Goal: Transaction & Acquisition: Purchase product/service

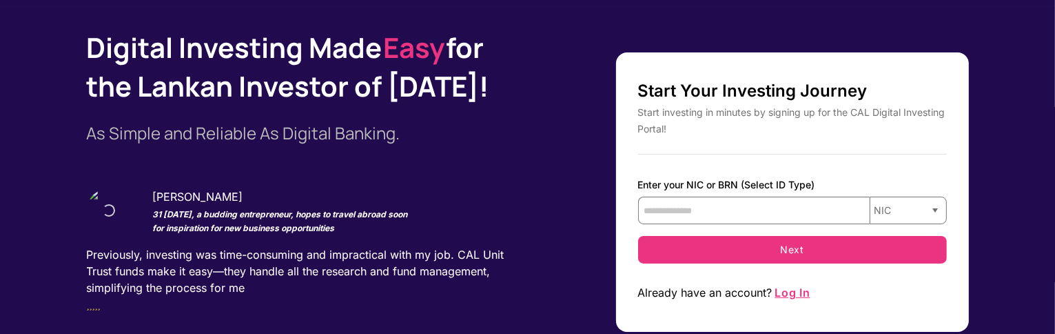
scroll to position [72, 0]
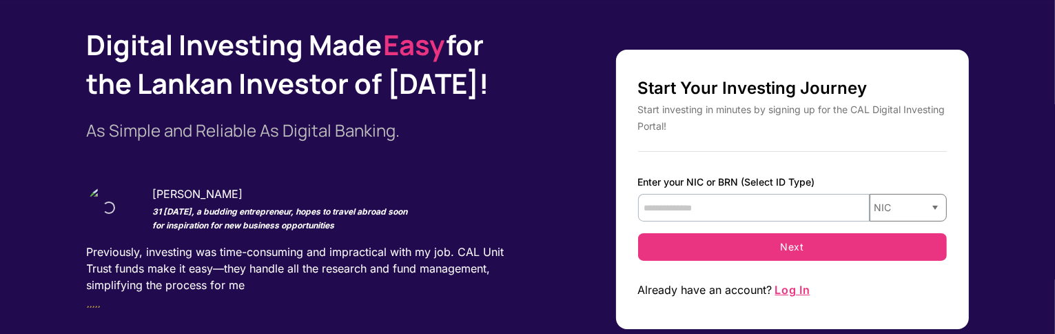
click at [718, 221] on input "text" at bounding box center [754, 208] width 232 height 28
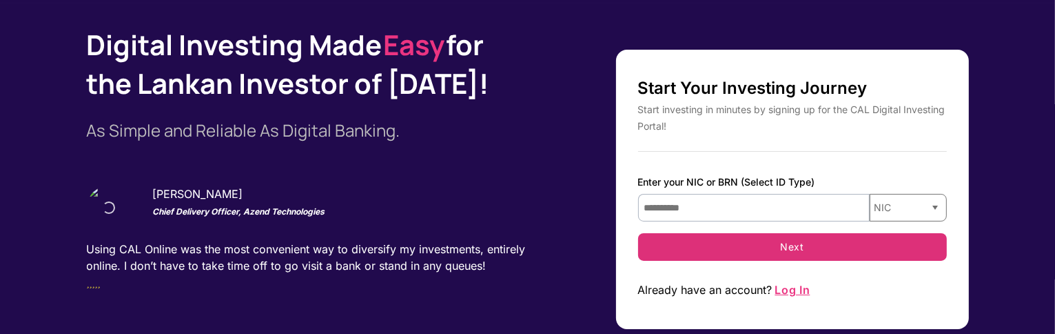
type input "**********"
click at [750, 261] on button "Next" at bounding box center [792, 247] width 309 height 28
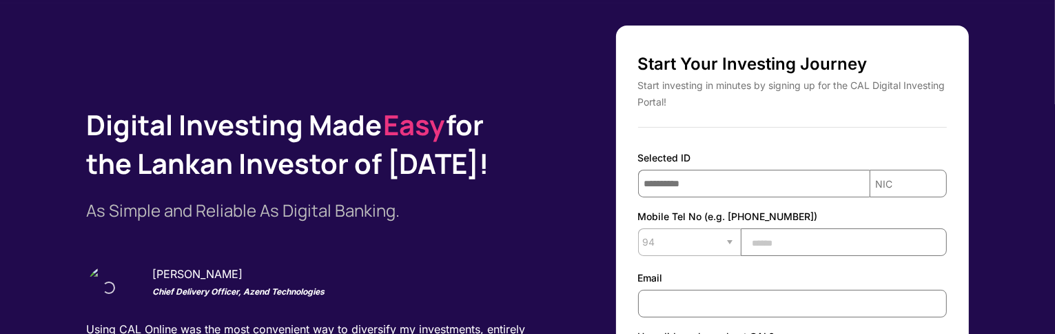
click at [786, 256] on input "text" at bounding box center [844, 242] width 206 height 28
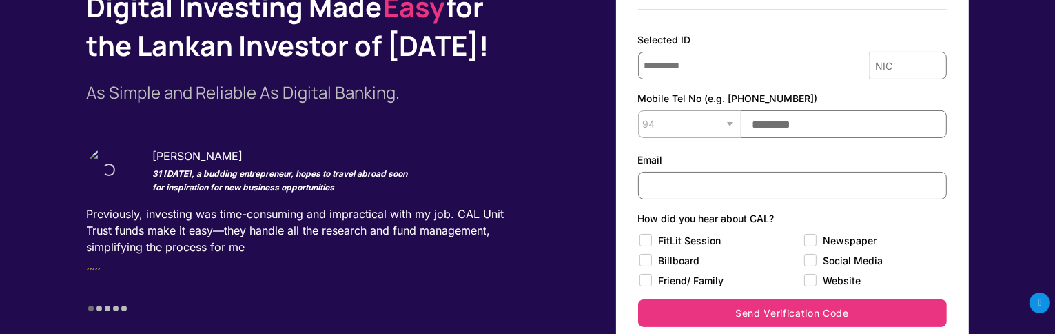
scroll to position [190, 0]
type input "*********"
click at [711, 199] on input "text" at bounding box center [792, 185] width 309 height 28
click at [687, 199] on input "**********" at bounding box center [792, 185] width 309 height 28
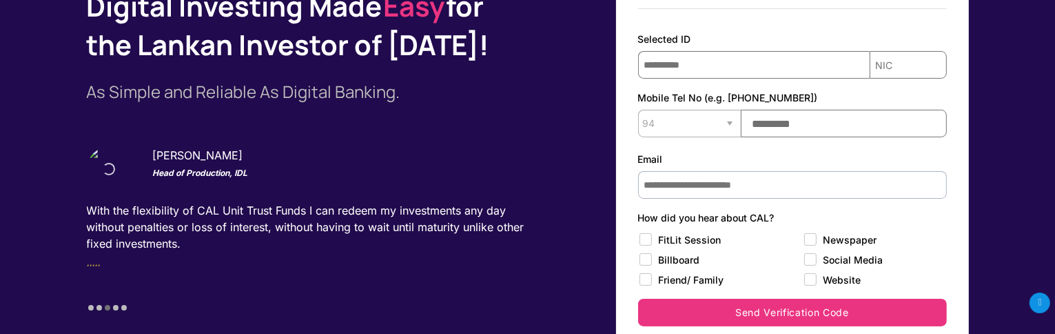
click at [740, 199] on input "**********" at bounding box center [792, 185] width 309 height 28
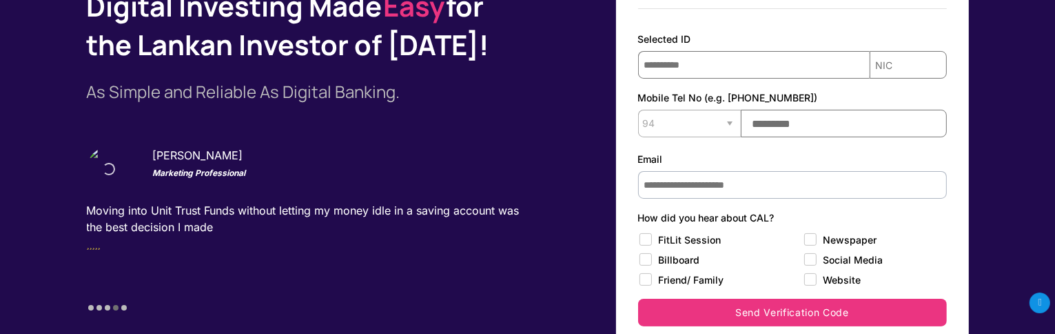
click at [763, 199] on input "**********" at bounding box center [792, 185] width 309 height 28
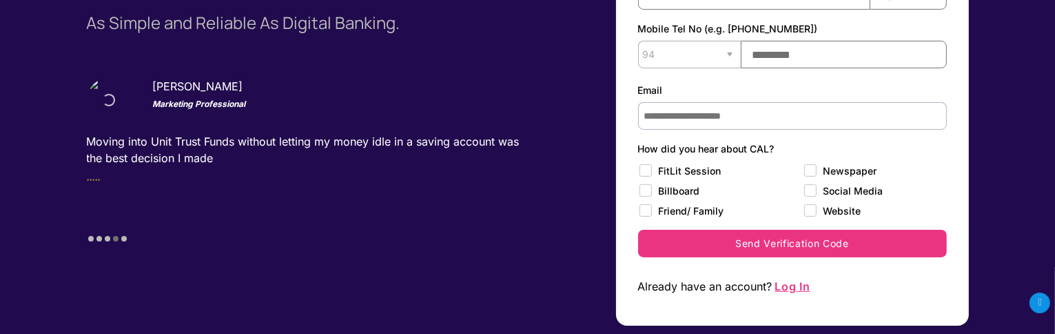
scroll to position [261, 0]
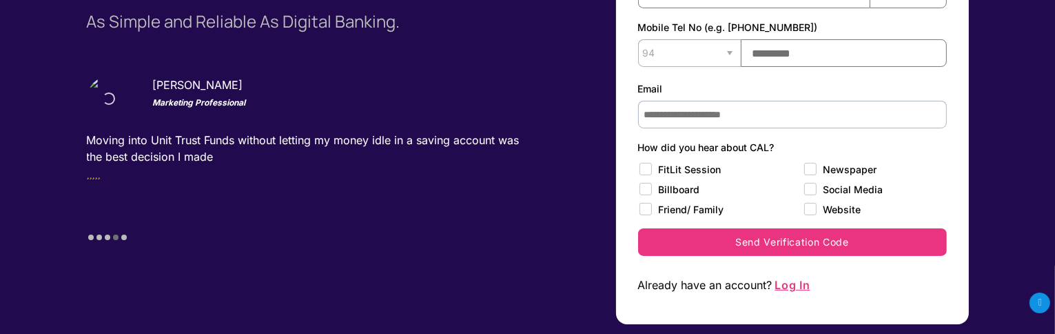
type input "**********"
click at [700, 178] on label "FitLit Session" at bounding box center [699, 169] width 123 height 17
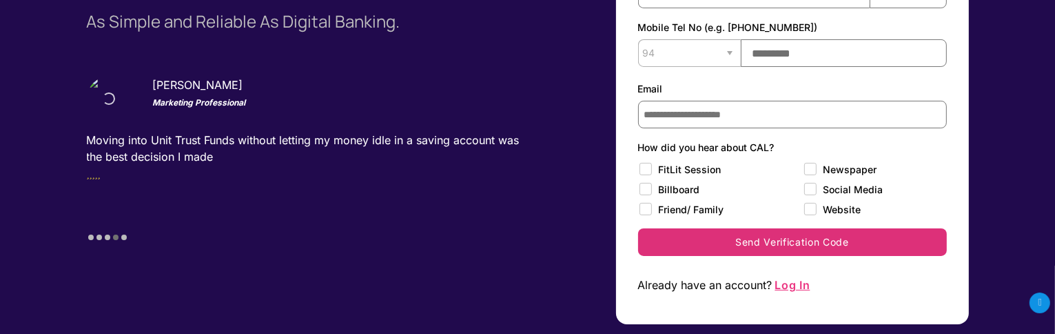
click at [716, 256] on button "Send Verification Code" at bounding box center [792, 242] width 309 height 28
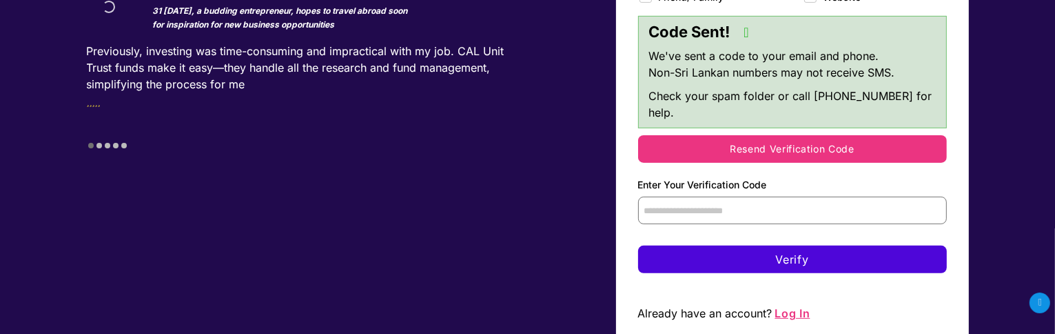
scroll to position [474, 0]
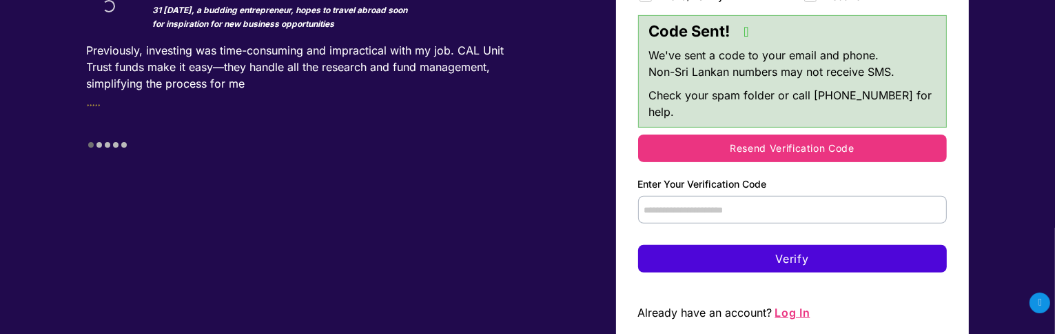
click at [684, 223] on input "text" at bounding box center [792, 210] width 309 height 28
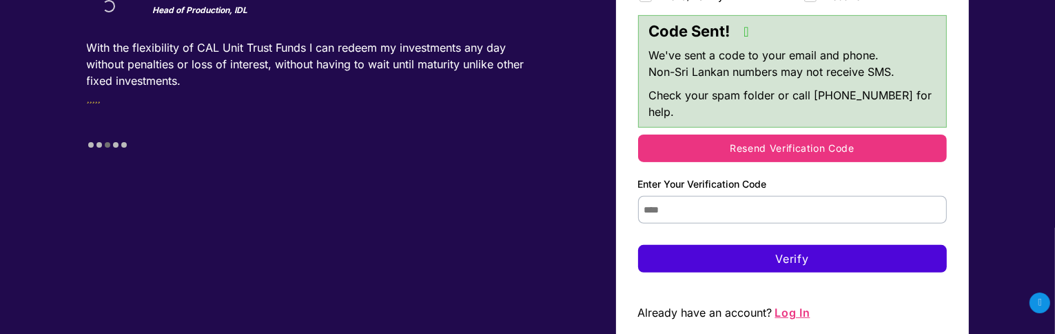
type input "****"
click at [742, 272] on button "Verify" at bounding box center [792, 259] width 309 height 28
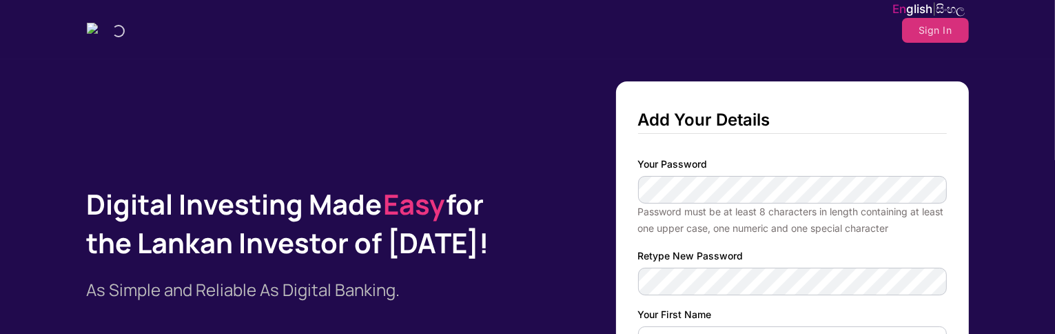
scroll to position [0, 0]
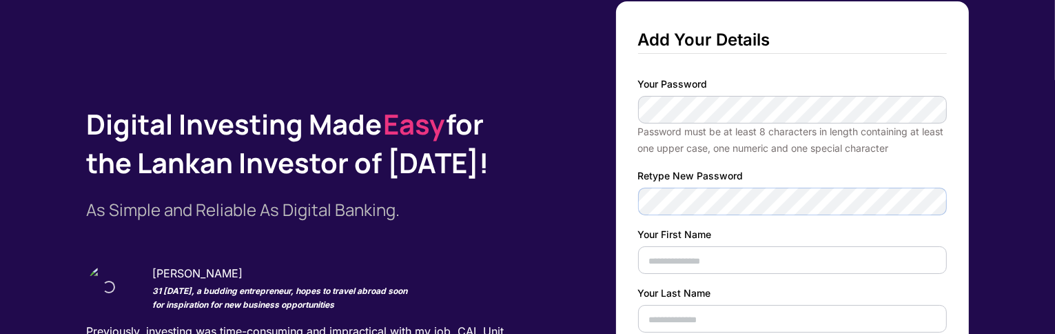
scroll to position [116, 0]
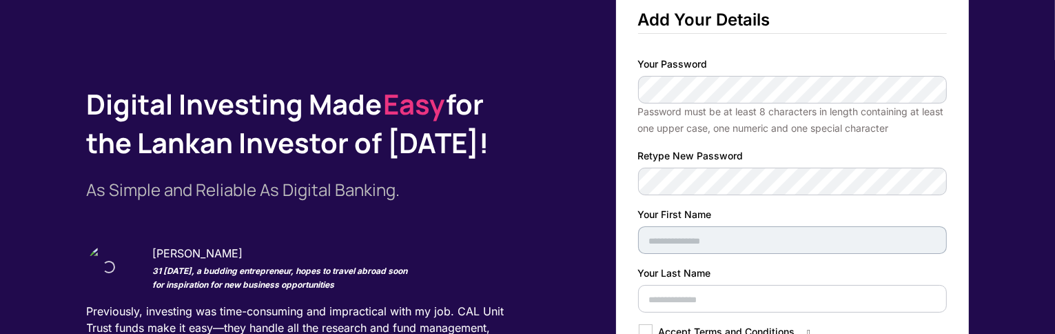
click at [740, 254] on input "text" at bounding box center [792, 240] width 309 height 28
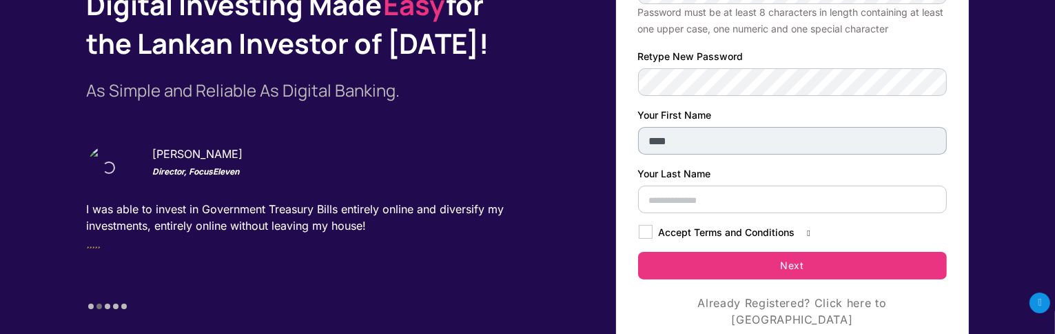
scroll to position [221, 0]
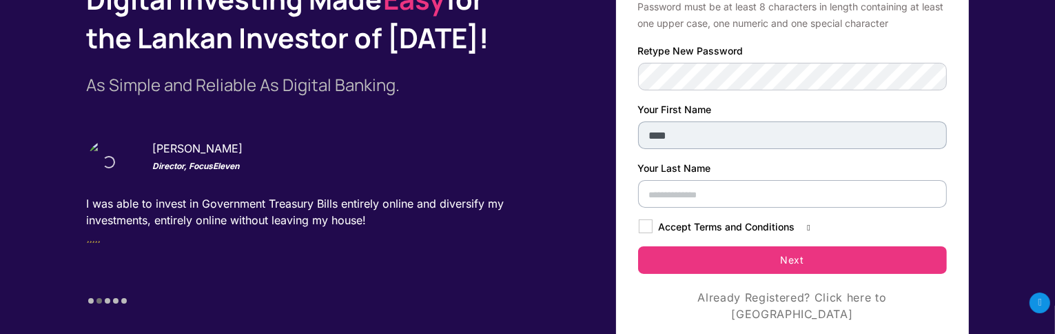
type input "****"
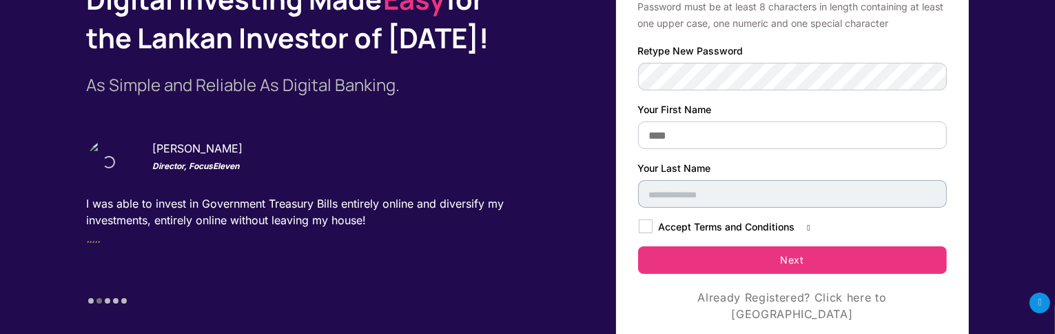
click at [689, 208] on input "text" at bounding box center [792, 194] width 309 height 28
type input "******"
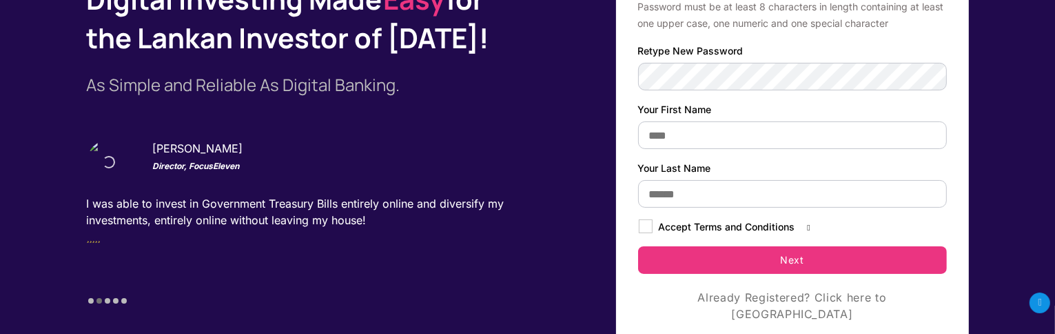
click at [807, 232] on span at bounding box center [810, 227] width 6 height 12
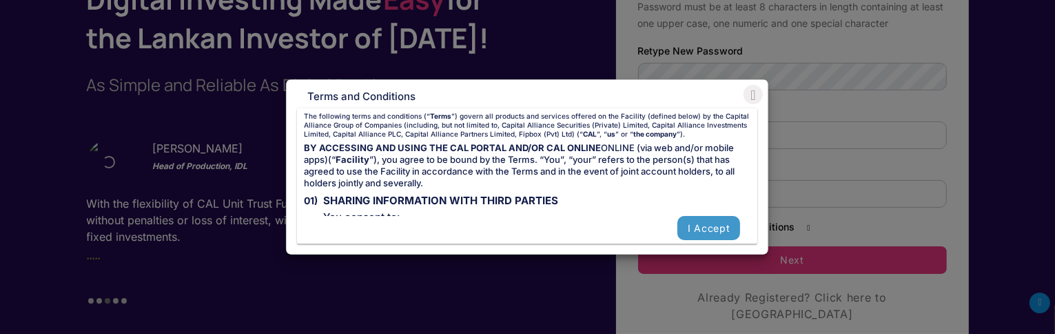
click at [684, 231] on button "I Accept" at bounding box center [709, 228] width 63 height 24
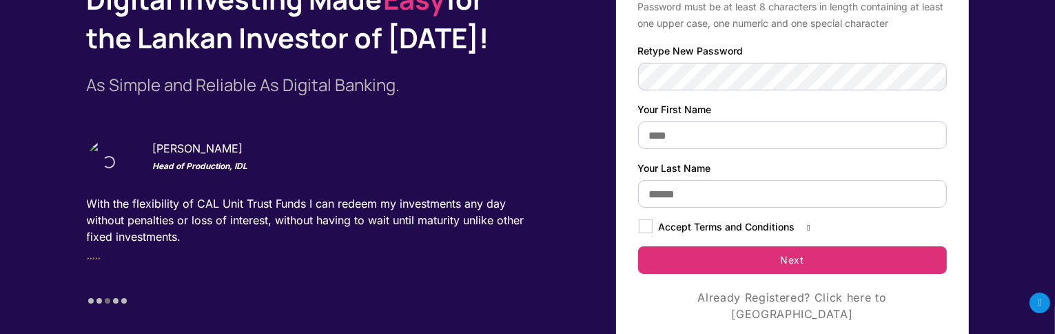
click at [751, 274] on button "Next" at bounding box center [792, 260] width 309 height 28
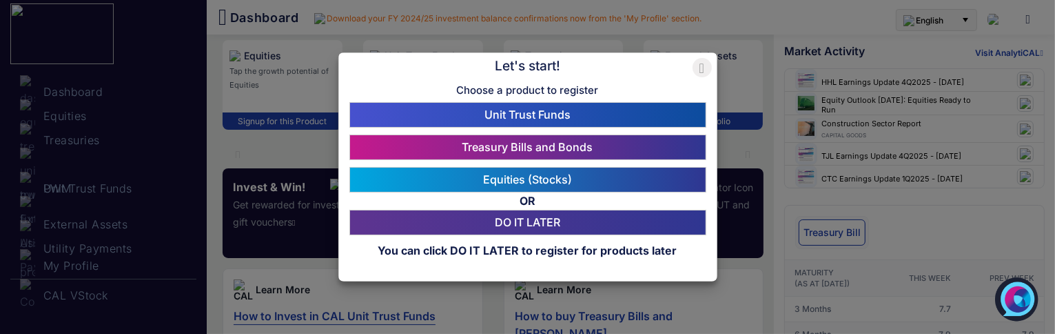
click at [527, 112] on link "Unit Trust Funds" at bounding box center [528, 114] width 349 height 17
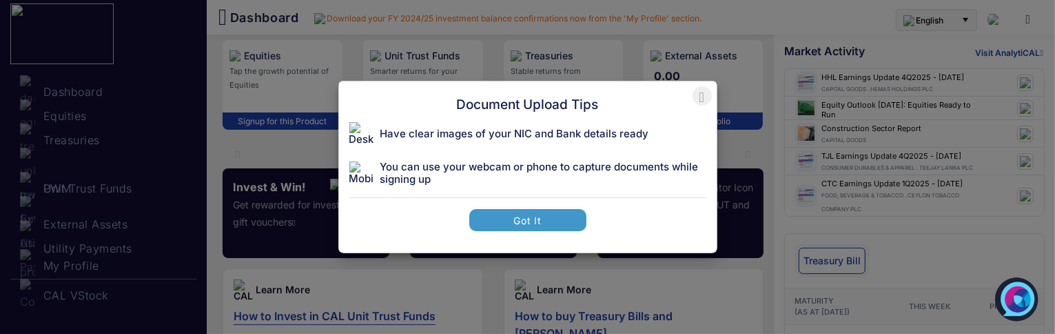
click at [527, 230] on button "Got It" at bounding box center [527, 220] width 117 height 22
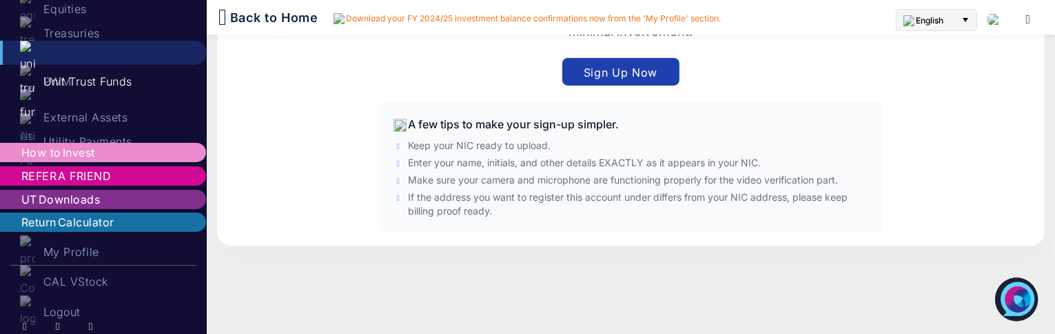
click at [620, 85] on button "Sign Up Now" at bounding box center [621, 72] width 117 height 28
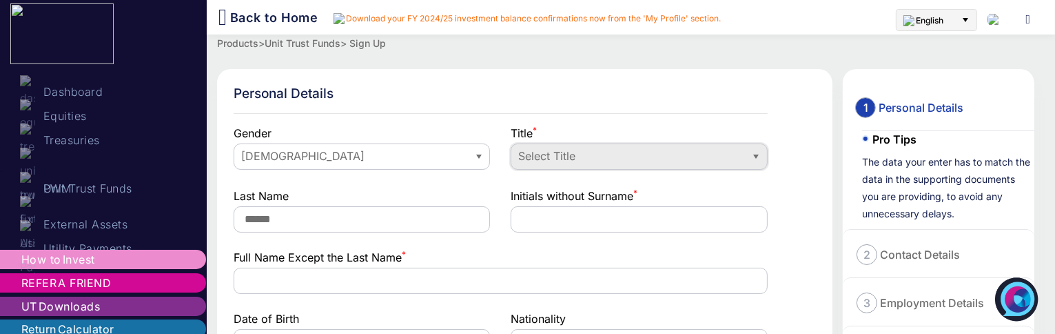
click at [557, 158] on span "Select Title" at bounding box center [628, 156] width 223 height 16
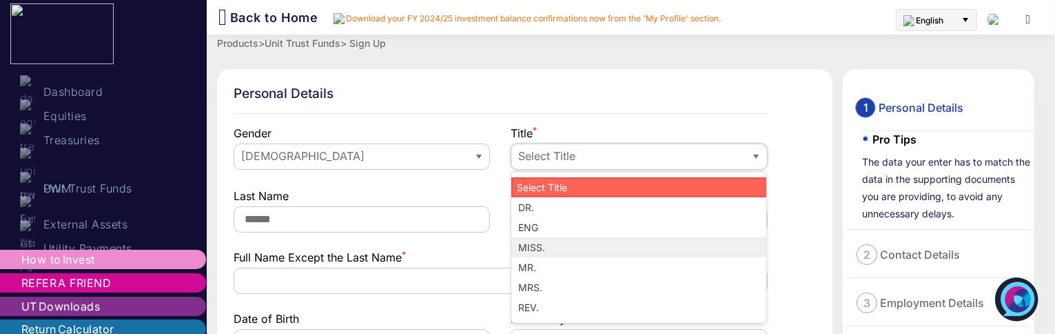
click at [536, 247] on span "MISS." at bounding box center [532, 247] width 30 height 14
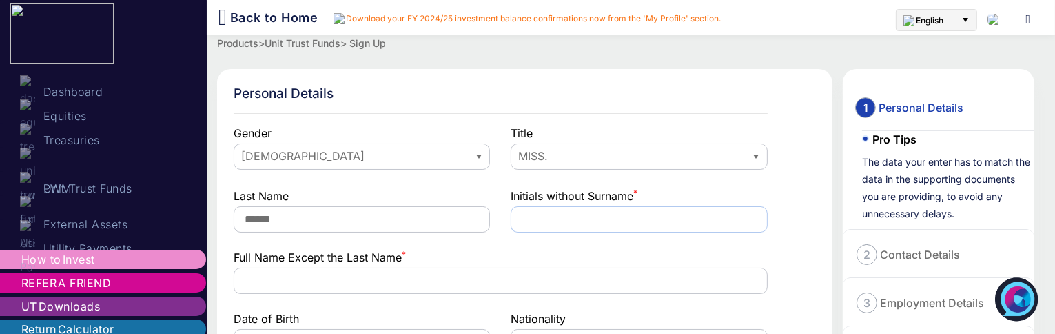
click at [538, 225] on input "text" at bounding box center [639, 219] width 256 height 26
click at [538, 221] on input "****" at bounding box center [639, 219] width 256 height 26
type input "***"
click at [452, 294] on form-text "Full Name Except the Last Name * (Find Code) Required Enter a valid value" at bounding box center [501, 273] width 534 height 48
click at [425, 280] on input "text" at bounding box center [501, 280] width 534 height 26
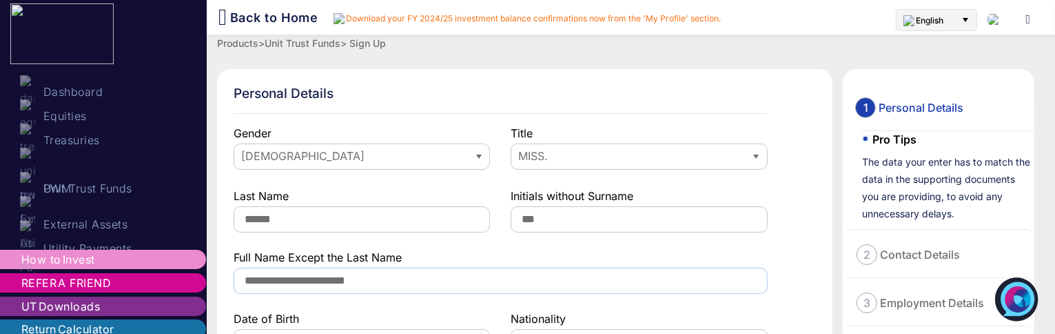
type input "**********"
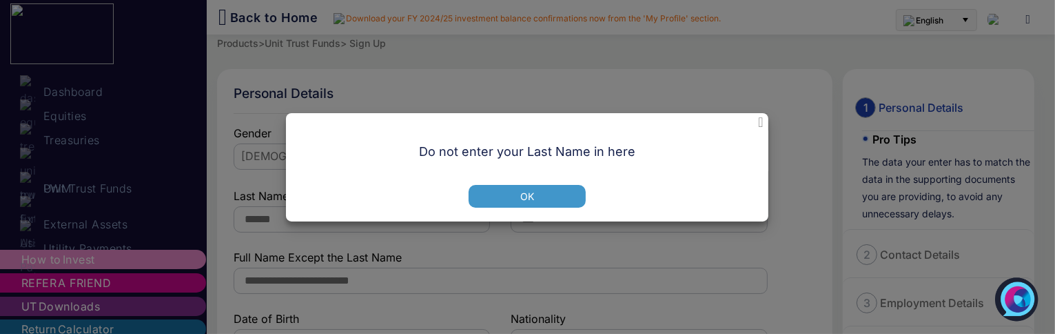
click at [513, 190] on button "ok" at bounding box center [527, 196] width 117 height 23
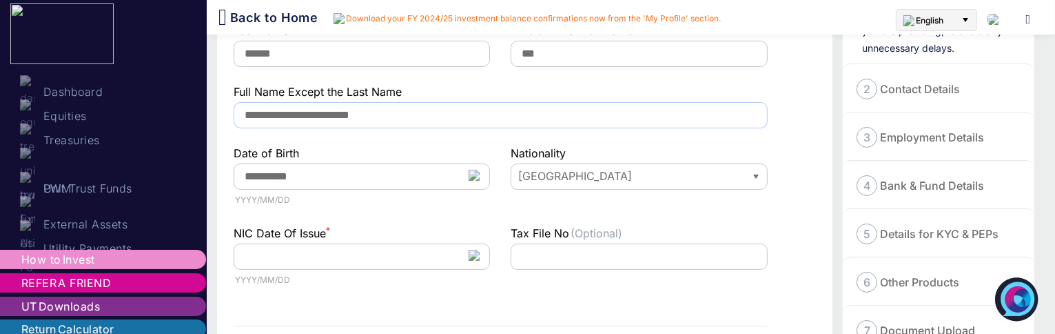
scroll to position [168, 0]
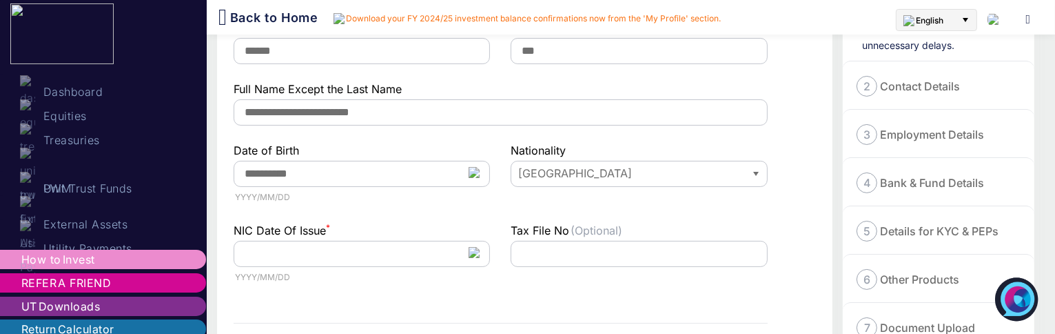
click at [477, 177] on img at bounding box center [474, 172] width 11 height 11
click at [410, 264] on input "text" at bounding box center [362, 254] width 256 height 26
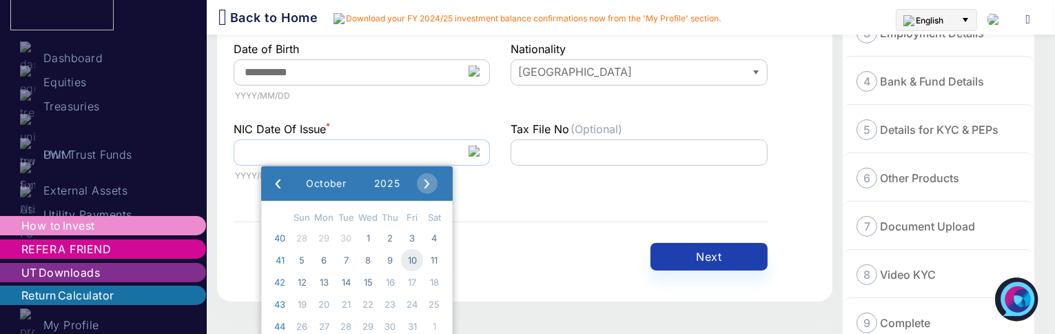
scroll to position [270, 0]
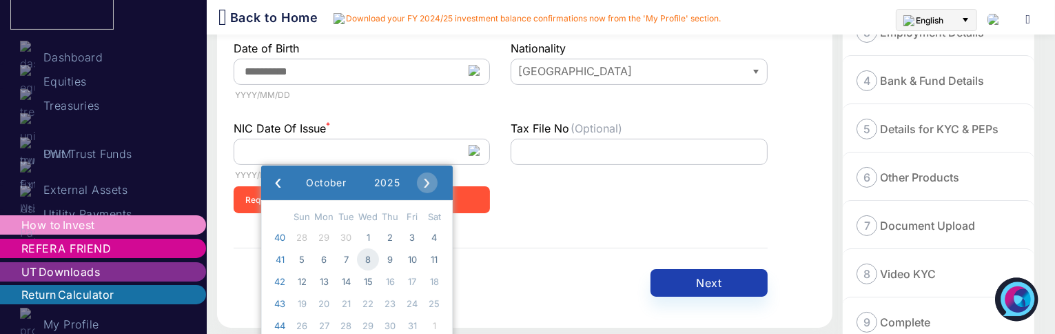
click at [374, 264] on span "8" at bounding box center [368, 259] width 22 height 22
type input "**********"
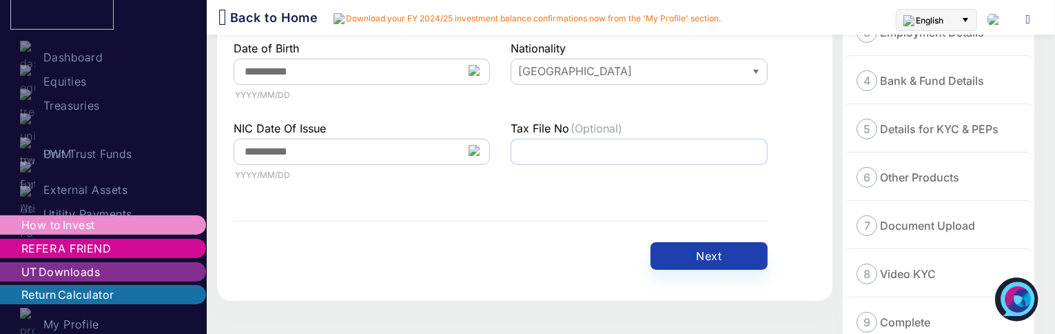
click at [561, 148] on input "text" at bounding box center [639, 152] width 256 height 26
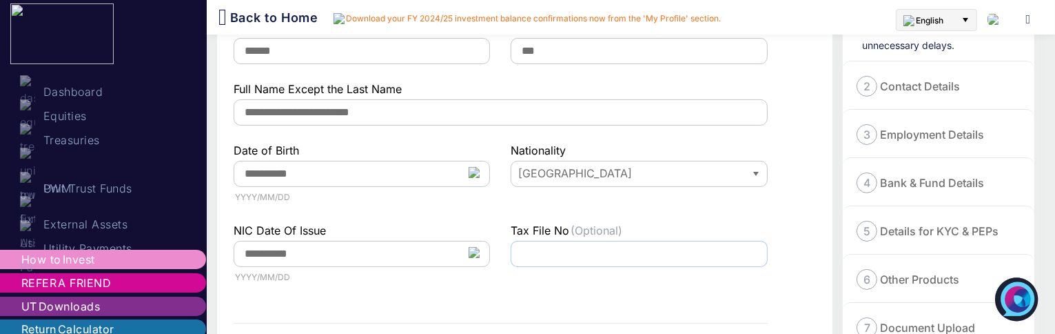
scroll to position [349, 0]
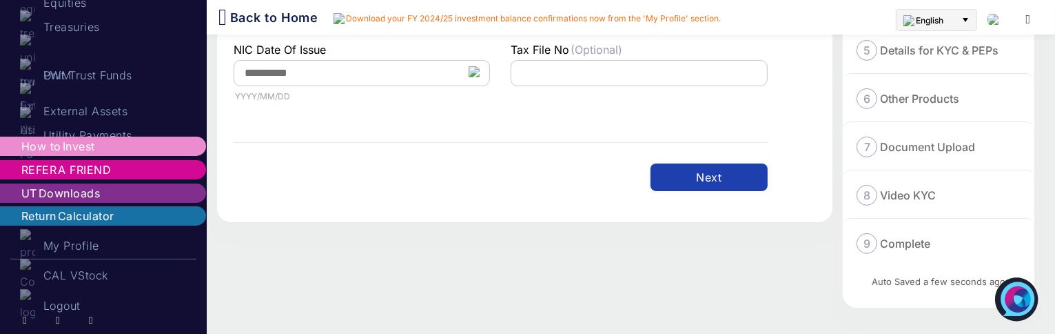
click at [680, 174] on button "Next" at bounding box center [709, 177] width 117 height 28
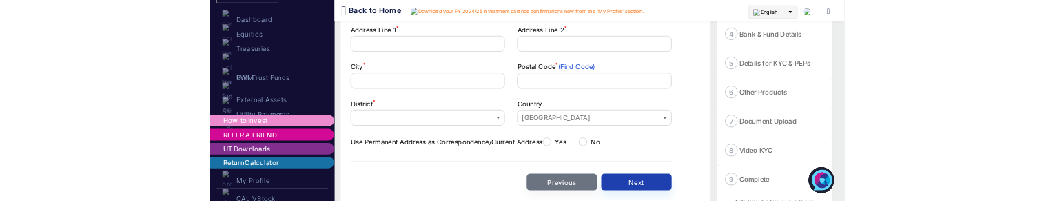
scroll to position [0, 0]
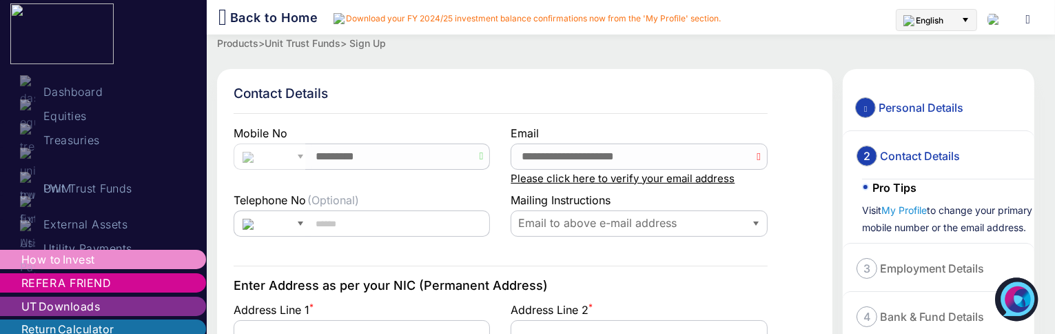
click at [592, 181] on label "Please click here to verify your email address" at bounding box center [623, 179] width 224 height 14
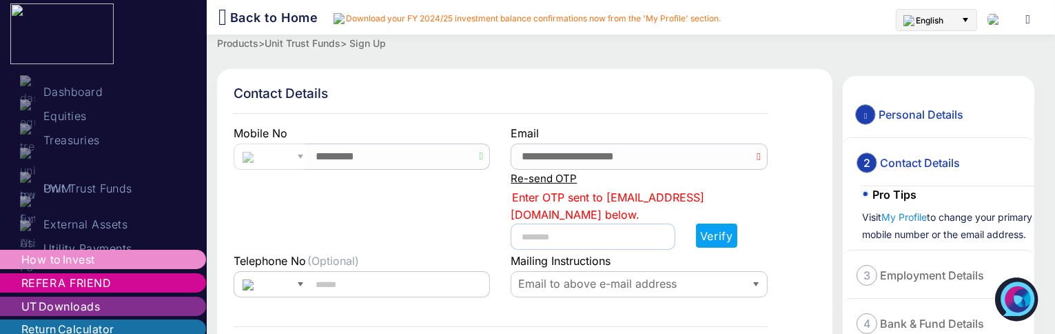
click at [563, 242] on input "text" at bounding box center [593, 236] width 164 height 26
type input "*"
type input "****"
click at [715, 245] on button "Verify" at bounding box center [716, 235] width 41 height 24
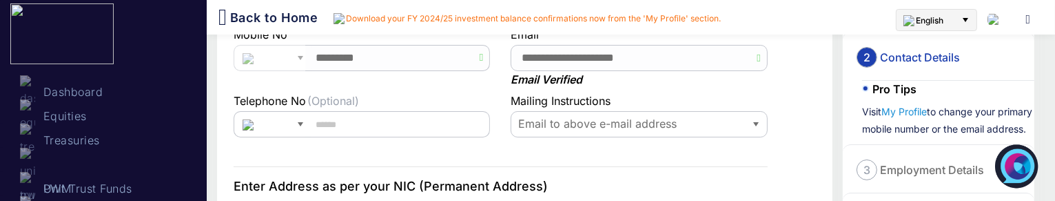
scroll to position [99, 0]
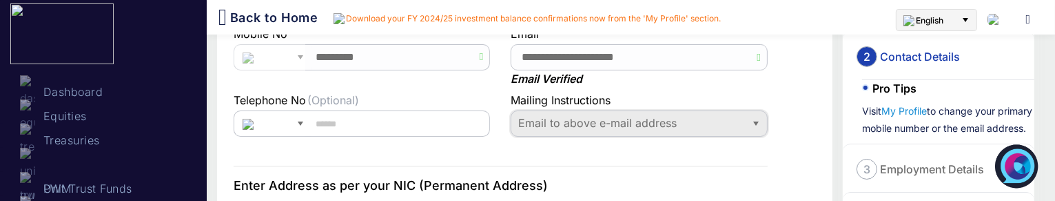
click at [535, 129] on span "Email to above e-mail address" at bounding box center [628, 123] width 223 height 16
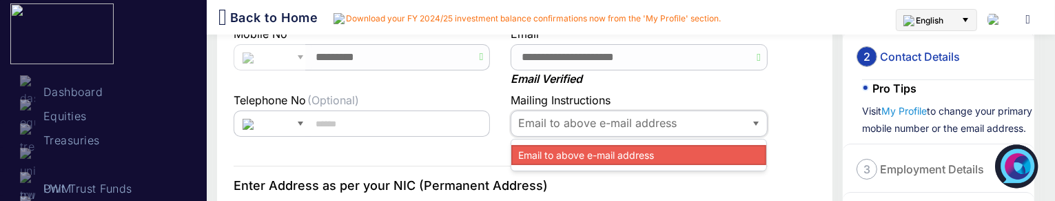
click at [538, 148] on span "Email to above e-mail address" at bounding box center [586, 155] width 139 height 14
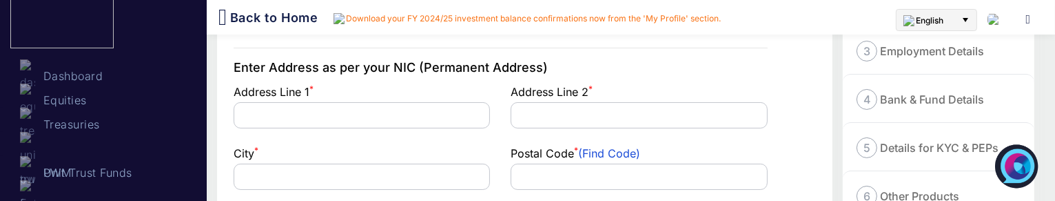
scroll to position [218, 0]
click at [380, 112] on input "text" at bounding box center [362, 114] width 256 height 26
type input "**********"
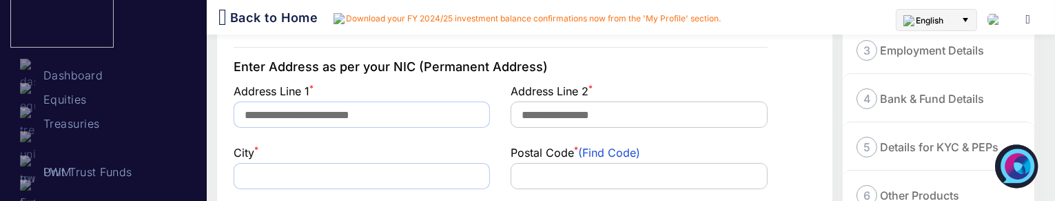
type input "**********"
type input "*****"
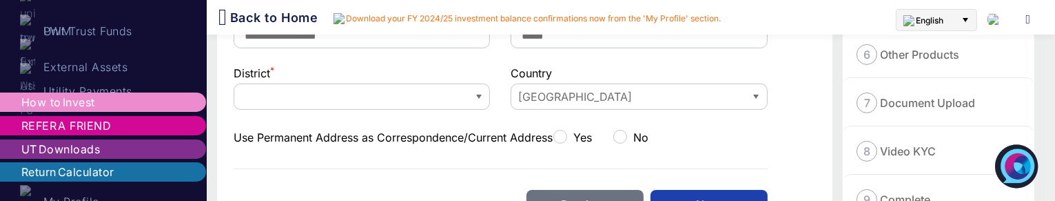
scroll to position [363, 0]
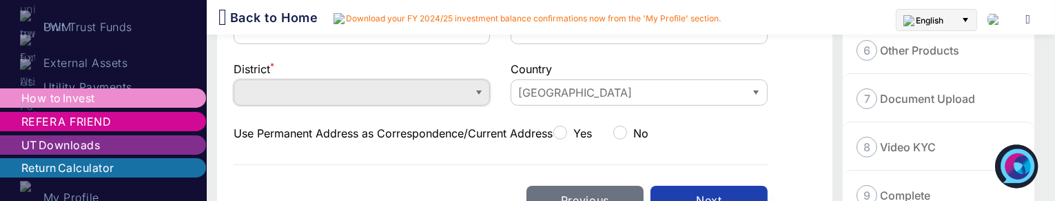
click at [409, 103] on span at bounding box center [351, 92] width 234 height 25
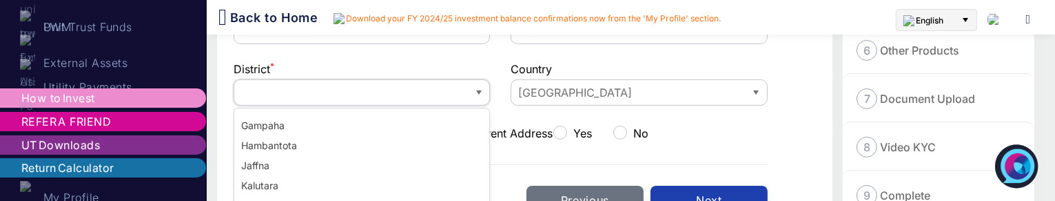
scroll to position [120, 0]
click at [299, 187] on li "Kalutara" at bounding box center [361, 184] width 255 height 20
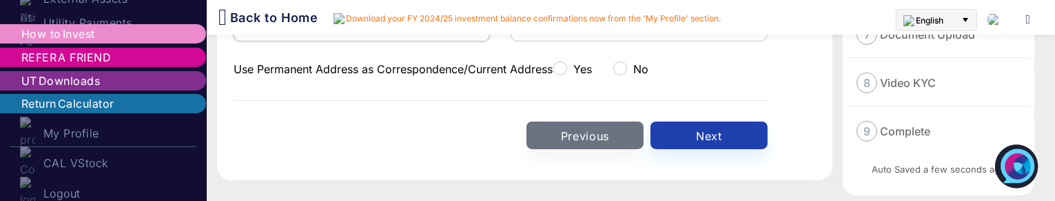
scroll to position [429, 0]
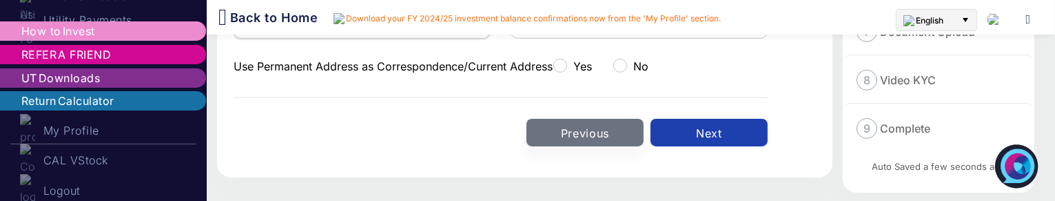
click at [712, 137] on button "Next" at bounding box center [709, 133] width 117 height 28
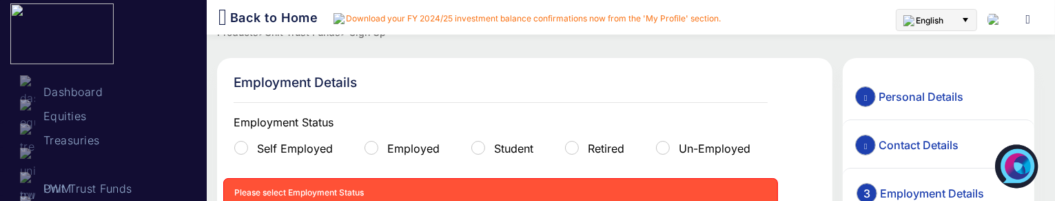
scroll to position [0, 0]
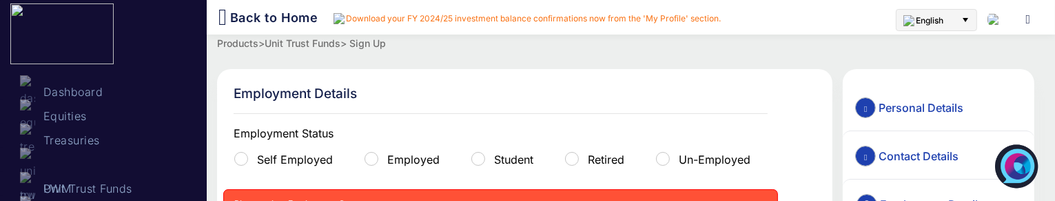
click at [414, 156] on label "Employed" at bounding box center [412, 159] width 55 height 14
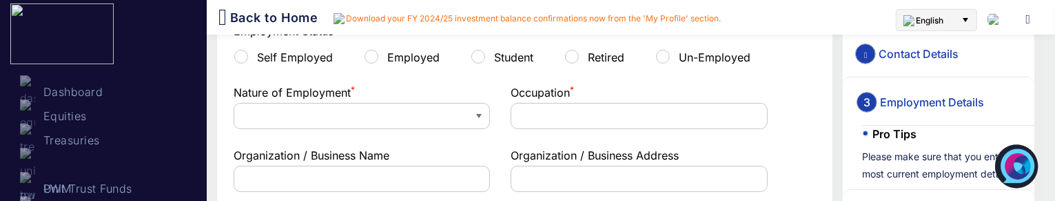
scroll to position [104, 0]
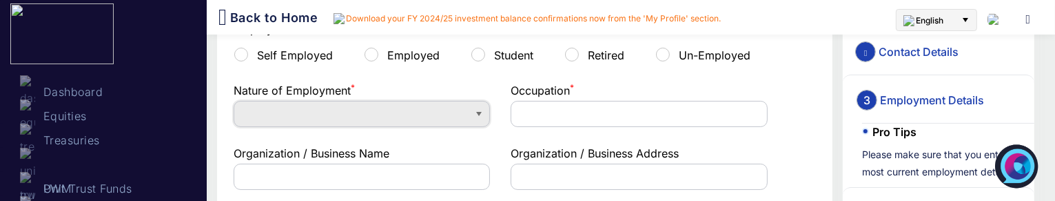
click at [419, 109] on span at bounding box center [351, 113] width 223 height 16
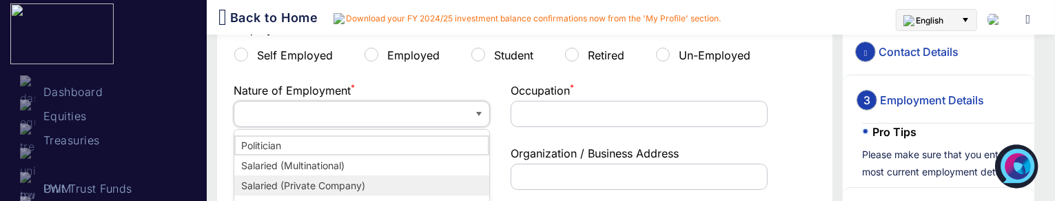
click at [323, 185] on span "Salaried (Private Company)" at bounding box center [303, 185] width 127 height 14
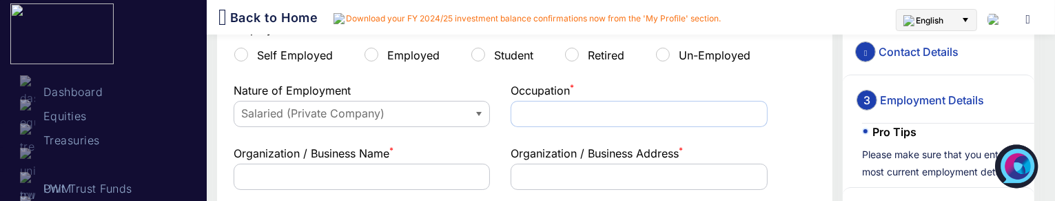
click at [547, 104] on input "text" at bounding box center [639, 114] width 256 height 26
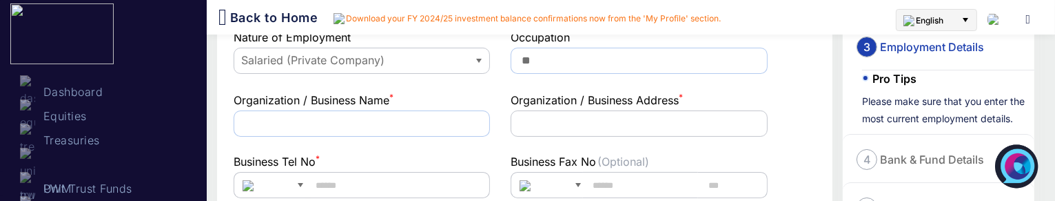
type input "**"
click at [424, 123] on input "text" at bounding box center [362, 123] width 256 height 26
type input "***"
click at [569, 132] on input "text" at bounding box center [639, 123] width 256 height 26
type input "*******"
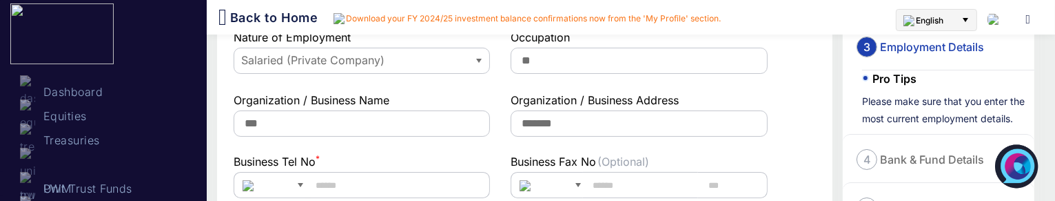
click at [675, 142] on div "Organization / Business Address (Find Code) ******* Required Enter a valid value" at bounding box center [638, 122] width 277 height 61
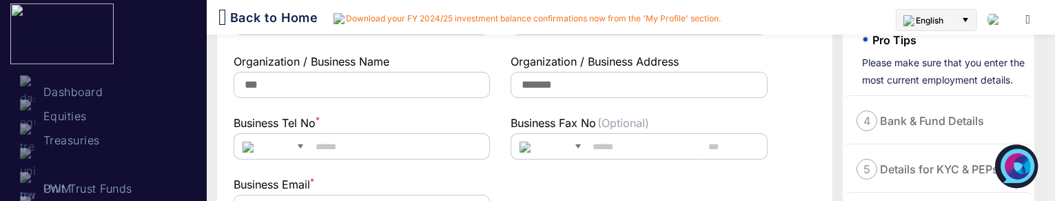
scroll to position [196, 0]
click at [334, 150] on input "text" at bounding box center [397, 146] width 185 height 26
type input "*"
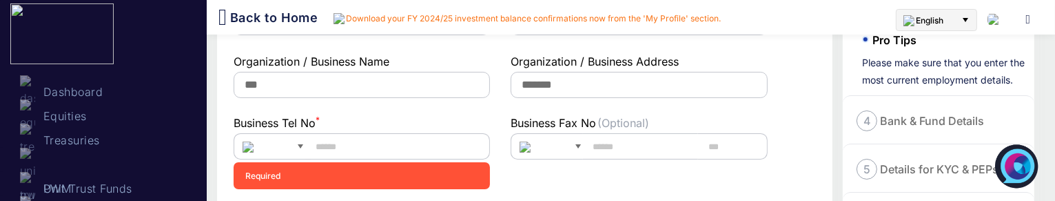
click at [377, 176] on div "Business Tel No * () 94 Required Invalid Number. Number should contain 9 or 10 …" at bounding box center [361, 158] width 277 height 88
click at [516, 174] on div "Business Fax No (Optional) 94 Invalid Number. Number should contain 9 or 10 dig…" at bounding box center [638, 158] width 277 height 88
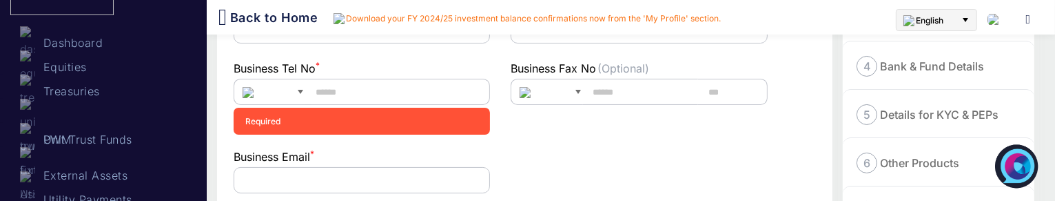
scroll to position [253, 0]
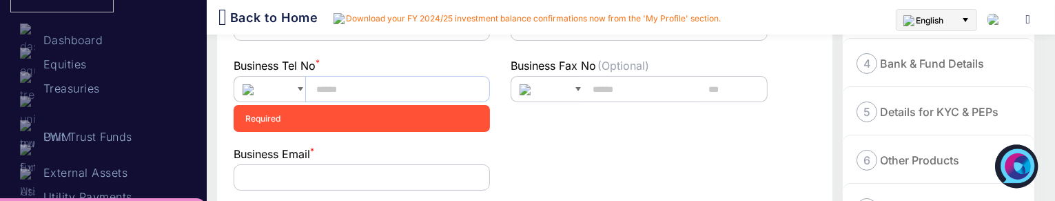
click at [327, 97] on input "text" at bounding box center [397, 89] width 185 height 26
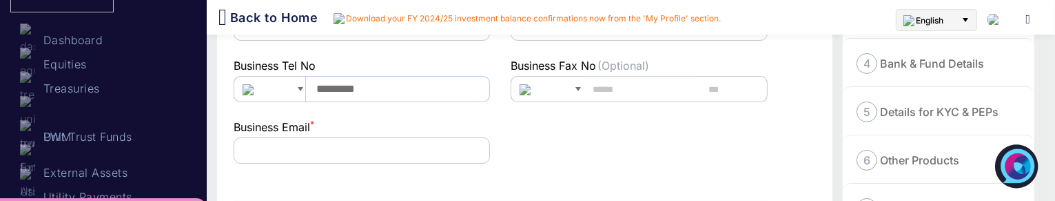
type input "*********"
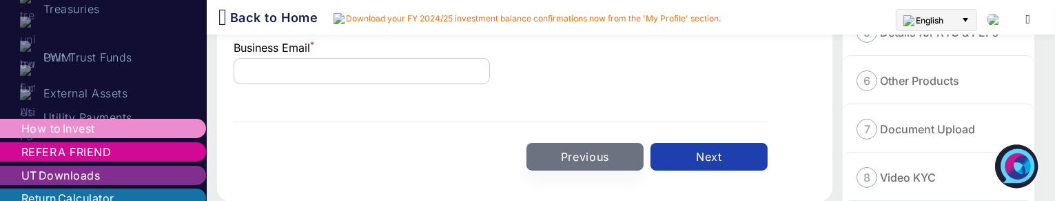
click at [693, 157] on button "Next" at bounding box center [709, 157] width 117 height 28
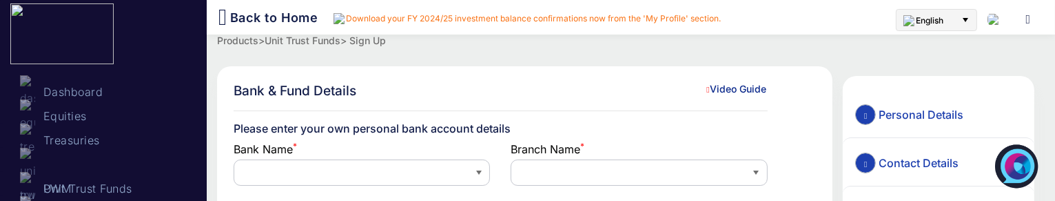
scroll to position [0, 0]
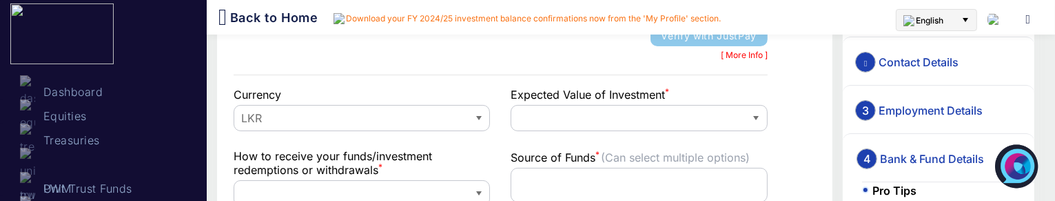
scroll to position [245, 0]
click at [899, 103] on span "Employment Details" at bounding box center [931, 110] width 107 height 14
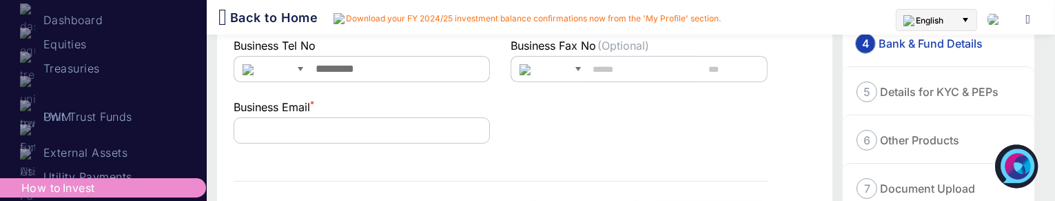
scroll to position [274, 0]
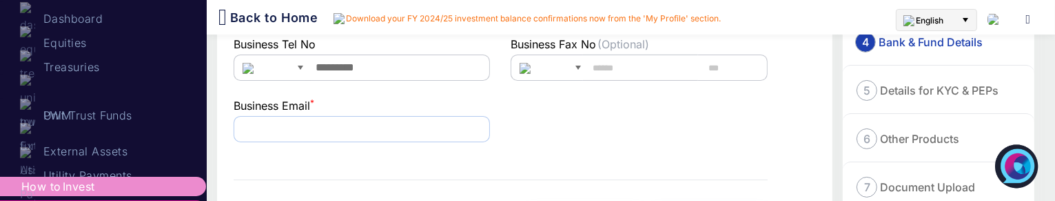
click at [386, 126] on input "text" at bounding box center [362, 129] width 256 height 26
type input "**********"
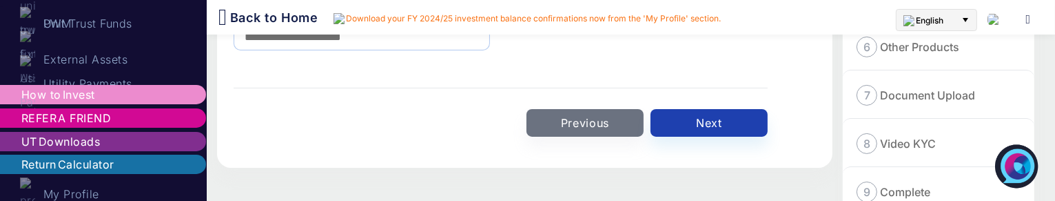
scroll to position [370, 0]
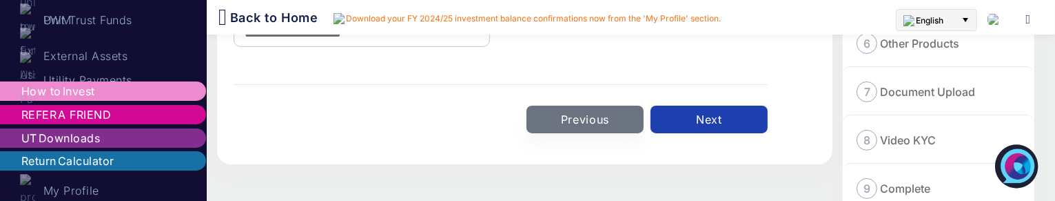
click at [711, 120] on button "Next" at bounding box center [709, 119] width 117 height 28
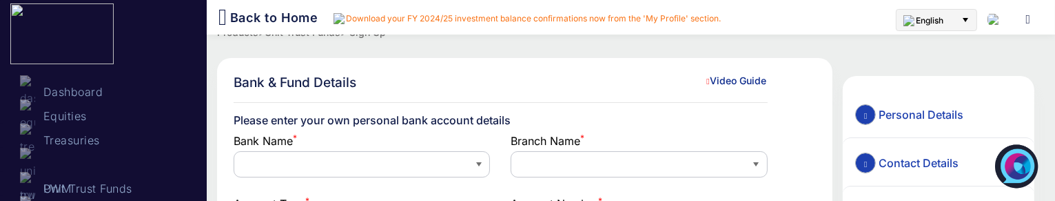
scroll to position [0, 0]
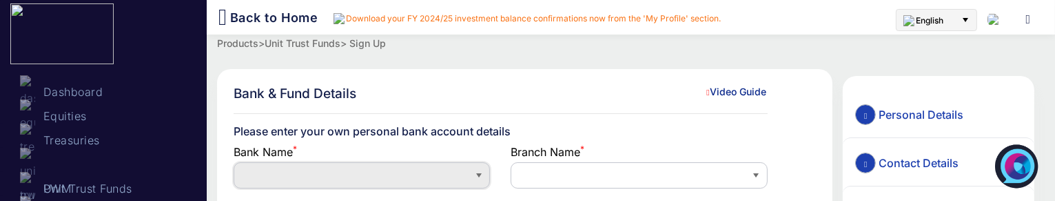
click at [363, 179] on span at bounding box center [351, 176] width 223 height 16
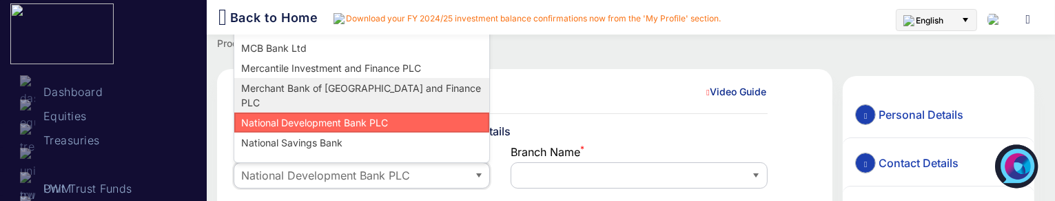
scroll to position [463, 0]
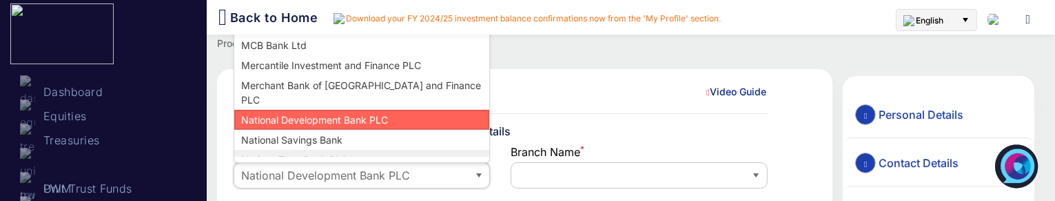
click at [298, 152] on span "Nations Trust Bank PLC" at bounding box center [295, 159] width 110 height 14
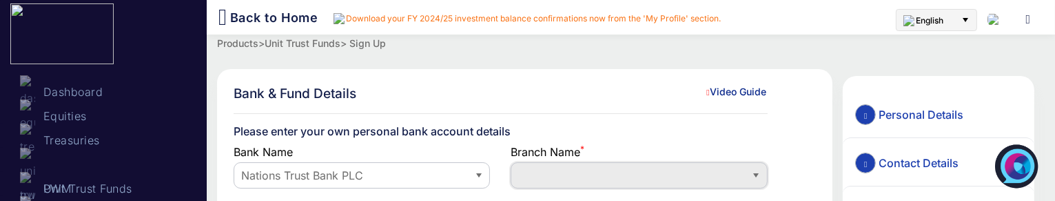
click at [554, 165] on span at bounding box center [629, 175] width 234 height 25
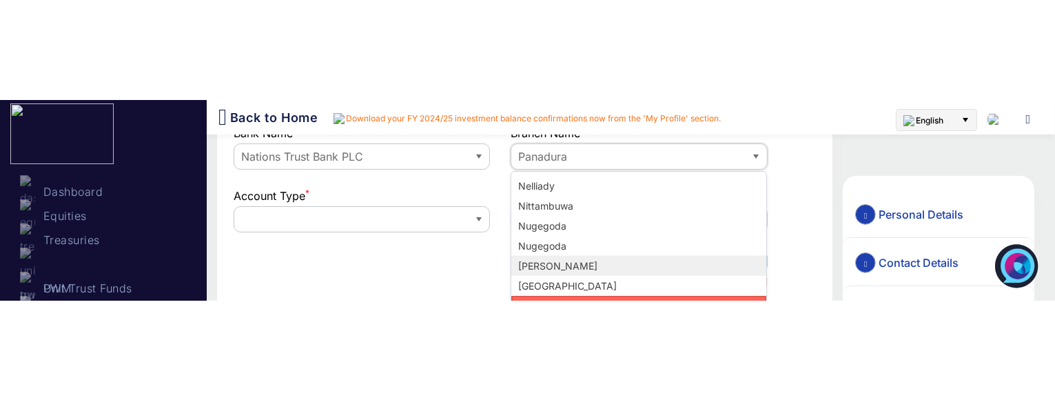
scroll to position [1521, 0]
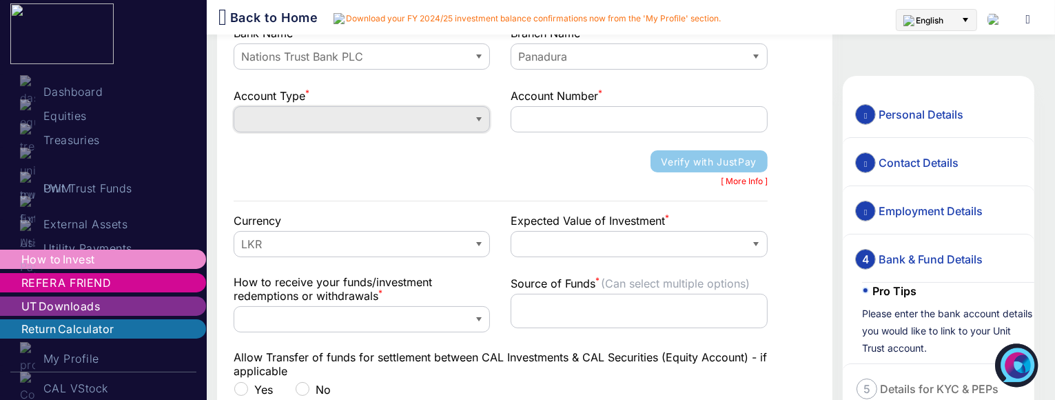
click at [370, 123] on span at bounding box center [351, 120] width 223 height 16
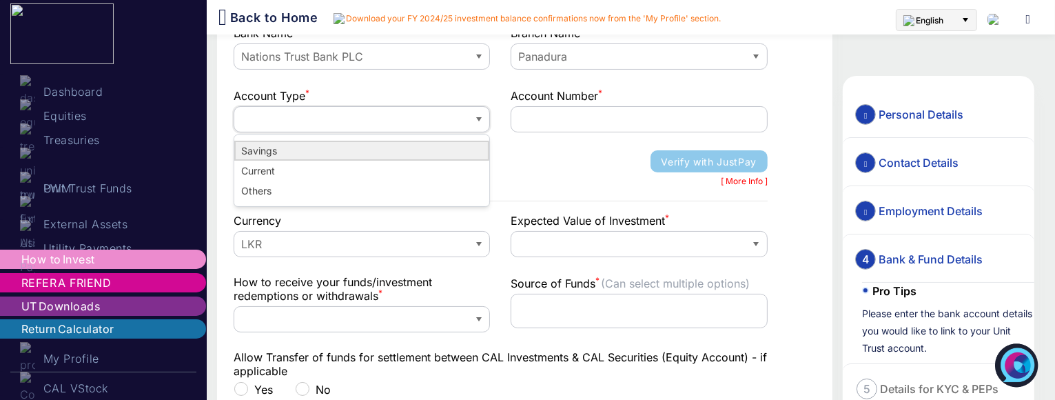
click at [292, 150] on li "Savings" at bounding box center [361, 151] width 255 height 20
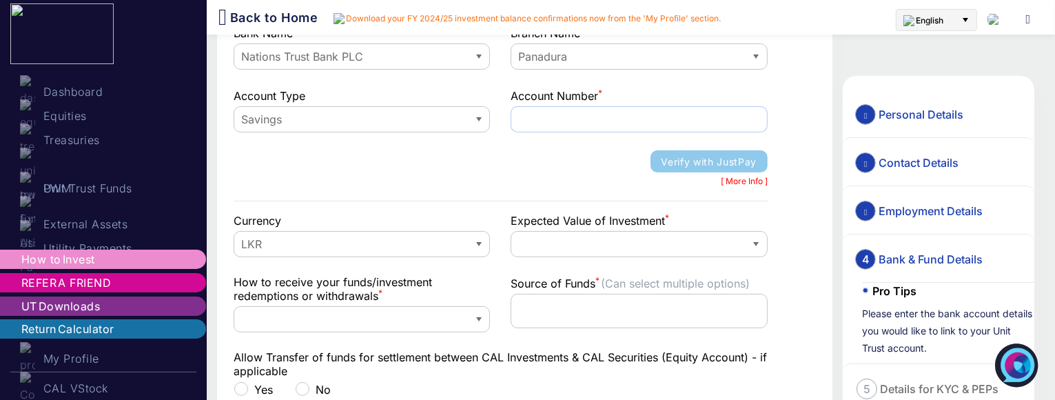
click at [552, 119] on input "text" at bounding box center [639, 119] width 256 height 26
type input "**********"
click at [554, 162] on div "JustPay Activated Verify with JustPay [ More Info ]" at bounding box center [500, 169] width 555 height 39
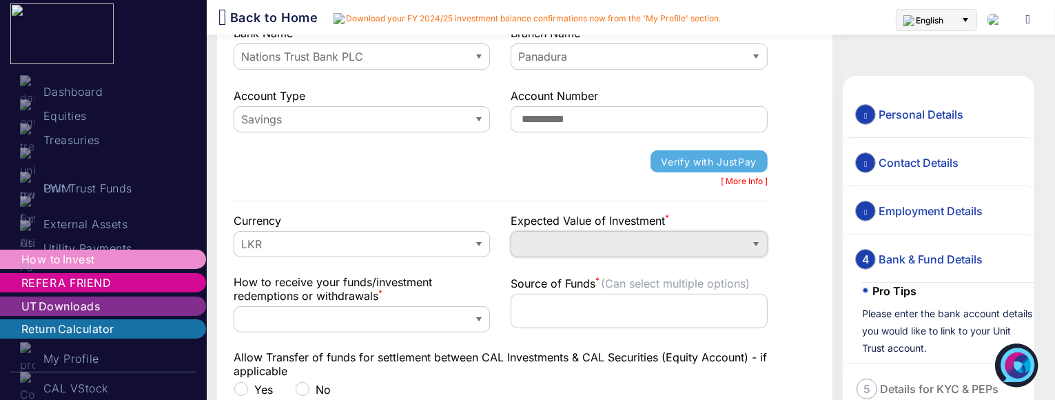
click at [560, 247] on span at bounding box center [628, 244] width 223 height 16
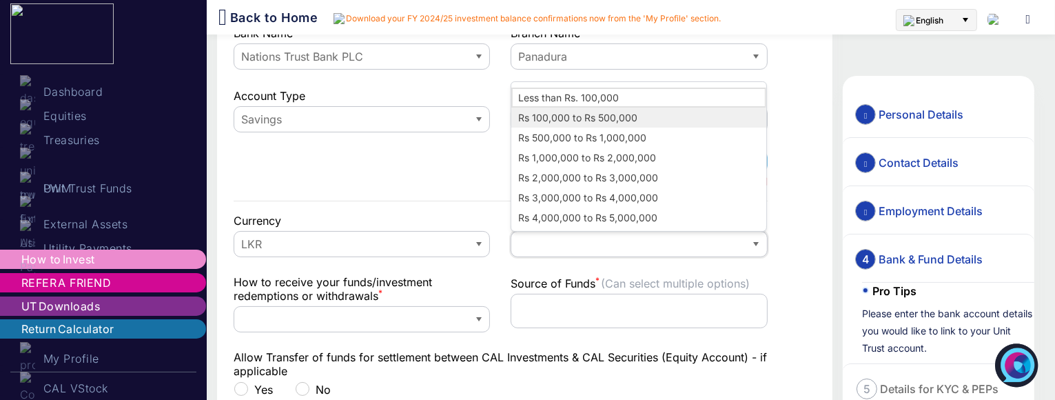
click at [562, 117] on span "Rs 100,000 to Rs 500,000" at bounding box center [578, 117] width 122 height 14
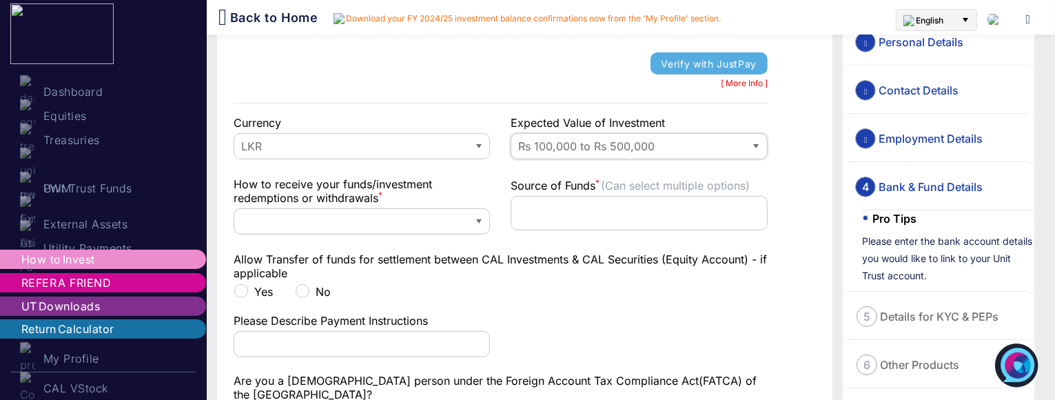
scroll to position [220, 0]
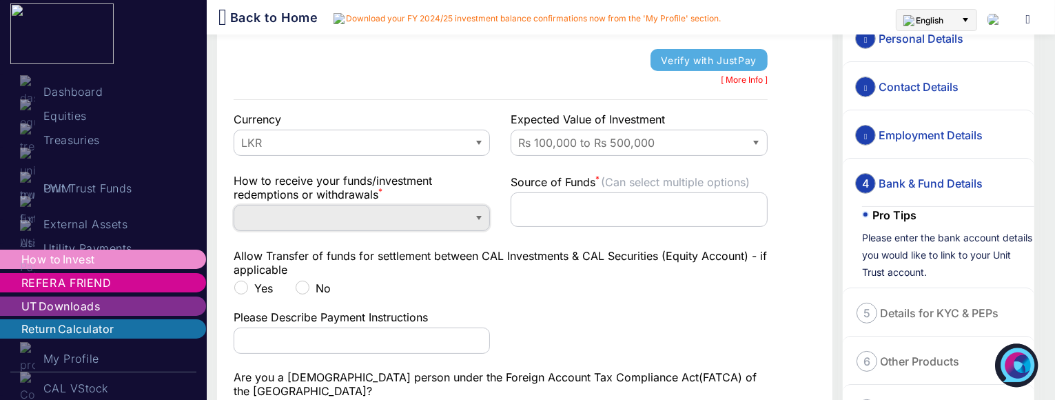
click at [397, 219] on span at bounding box center [351, 218] width 223 height 16
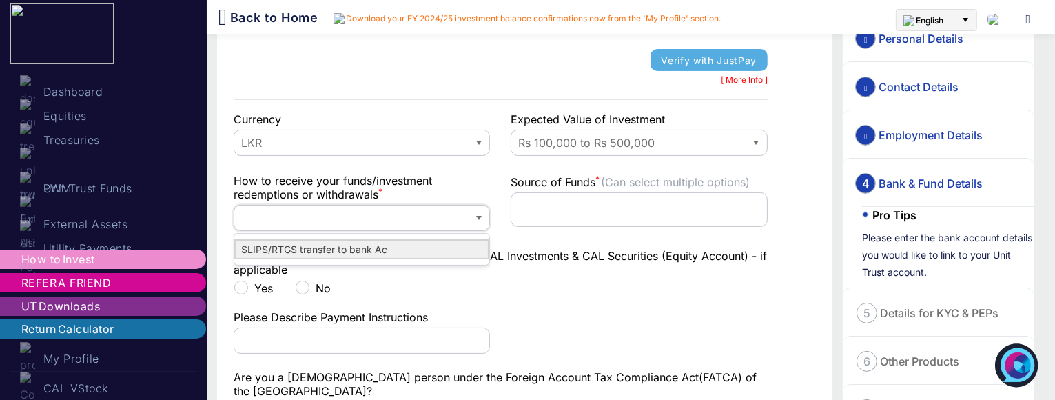
click at [340, 247] on span "SLIPS/RTGS transfer to bank Ac" at bounding box center [314, 249] width 149 height 14
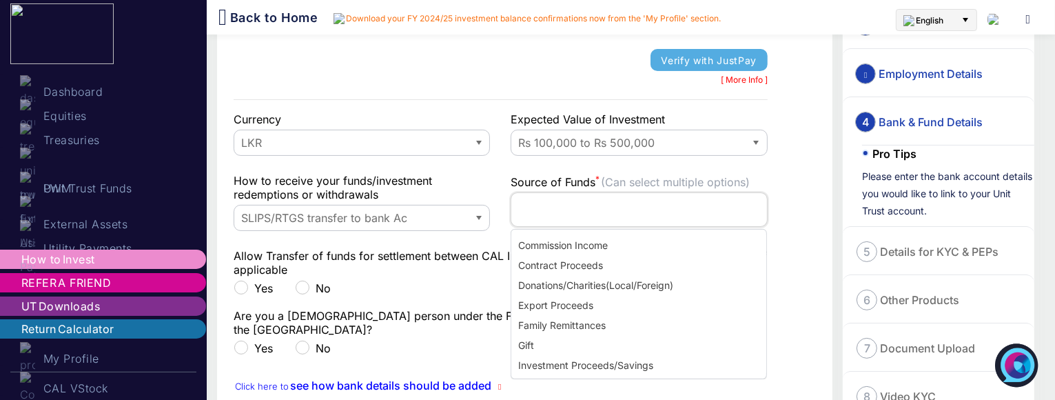
click at [563, 217] on input at bounding box center [639, 209] width 255 height 23
click at [555, 250] on span "Commission Income" at bounding box center [563, 245] width 92 height 14
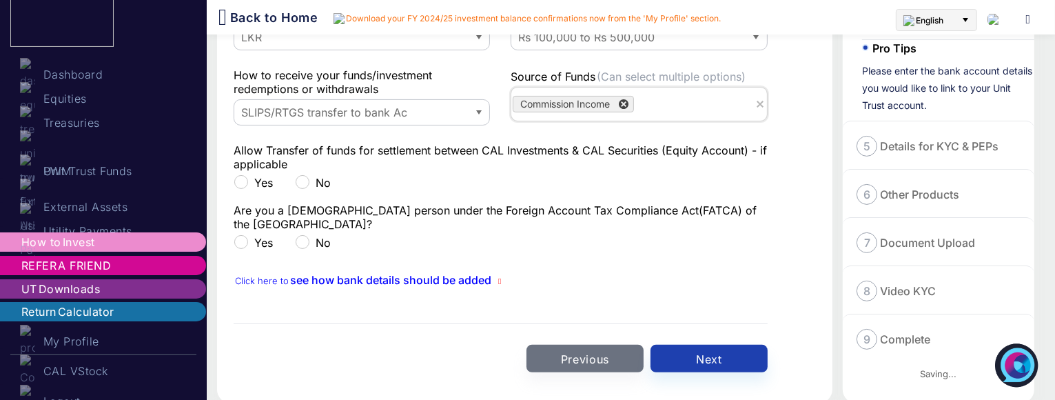
scroll to position [343, 0]
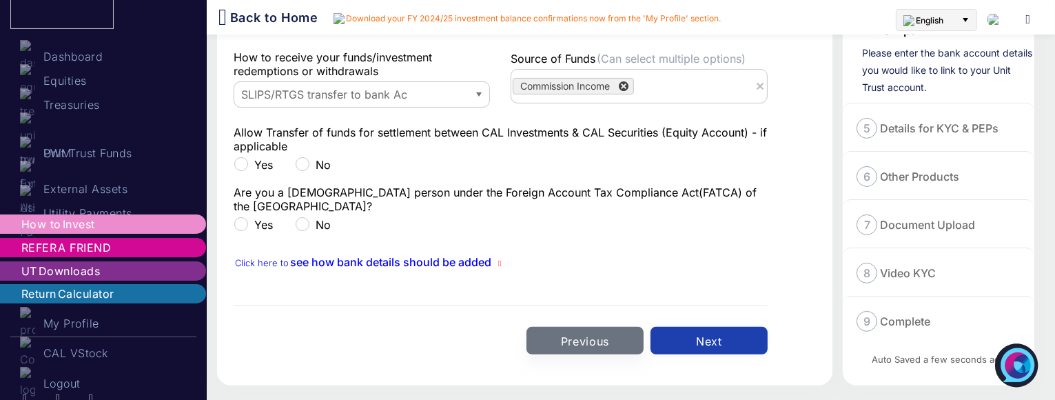
click at [698, 327] on button "Next" at bounding box center [709, 341] width 117 height 28
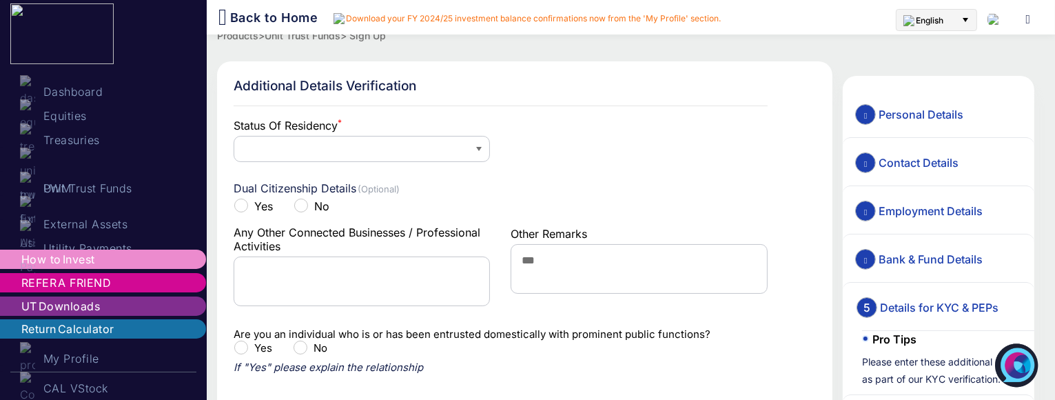
scroll to position [0, 0]
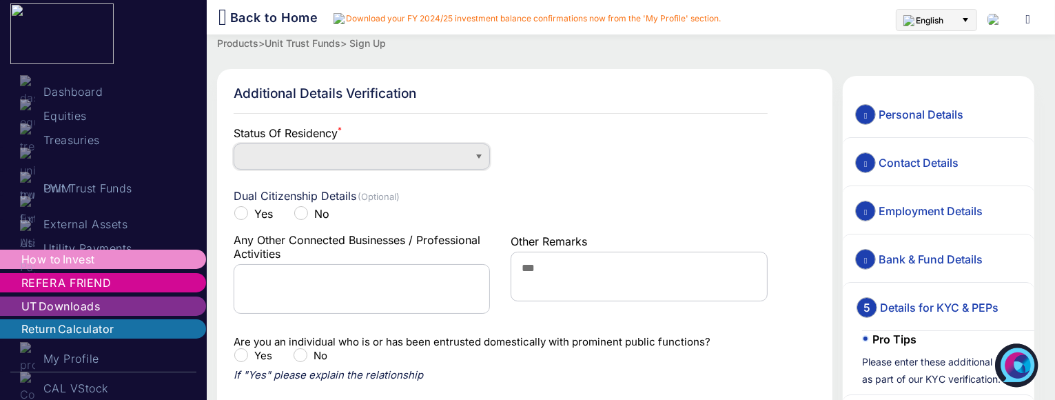
click at [394, 152] on span at bounding box center [351, 156] width 223 height 16
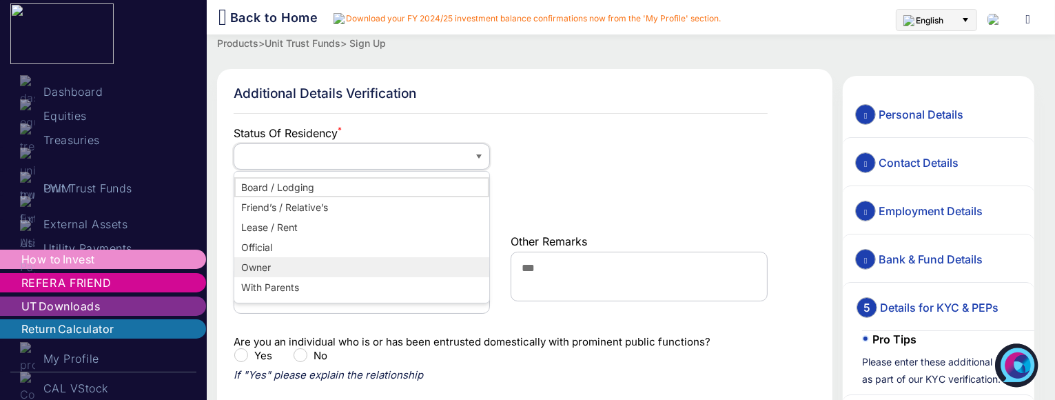
click at [301, 267] on li "Owner" at bounding box center [361, 267] width 255 height 20
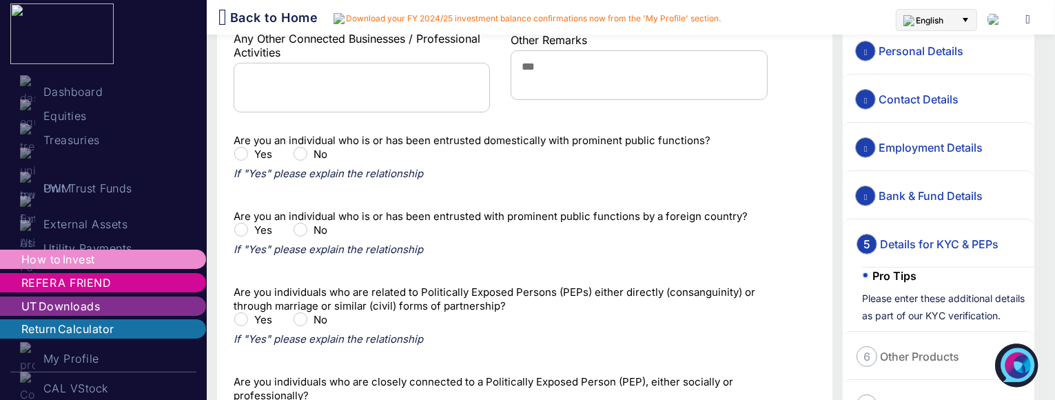
scroll to position [394, 0]
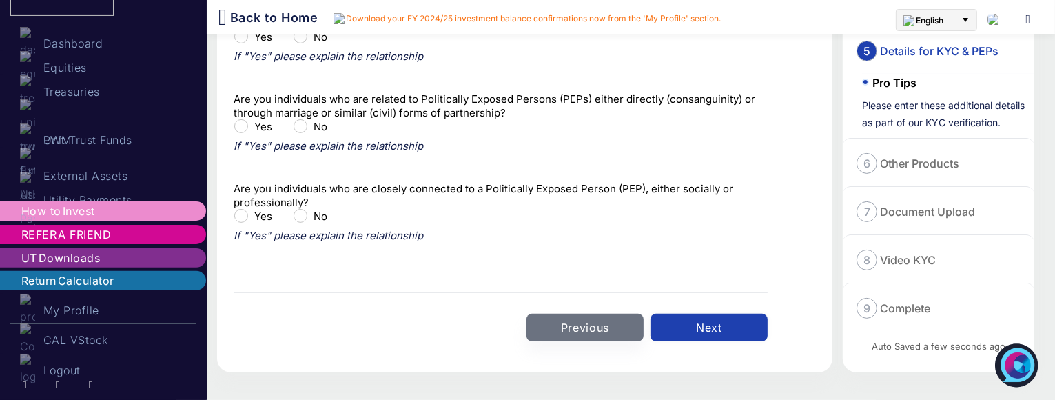
click at [692, 333] on button "Next" at bounding box center [709, 328] width 117 height 28
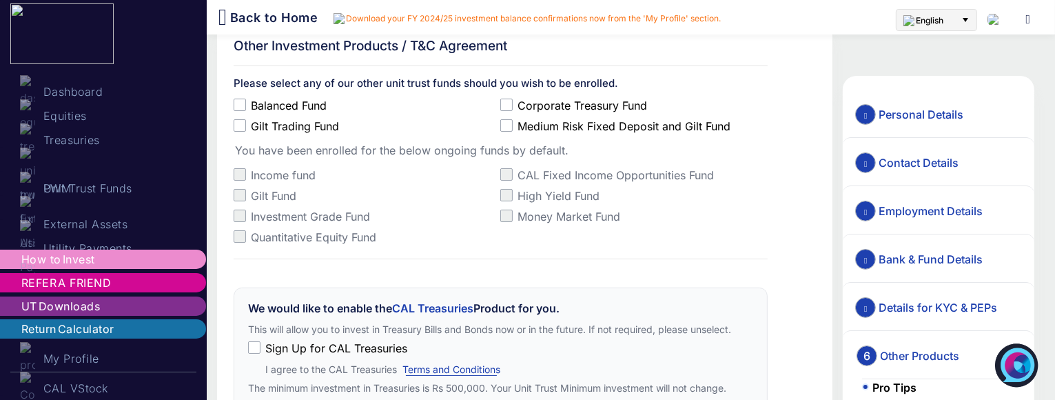
scroll to position [0, 0]
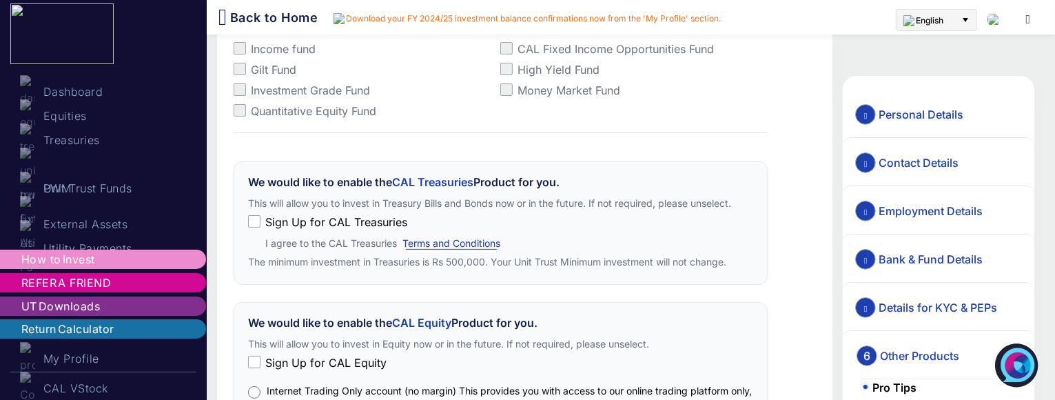
scroll to position [176, 0]
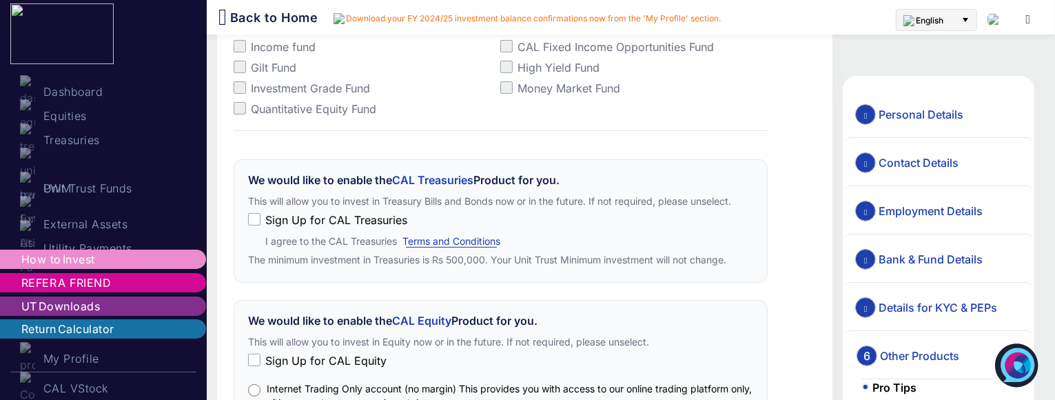
click at [392, 219] on span "Sign Up for CAL Treasuries" at bounding box center [336, 220] width 150 height 14
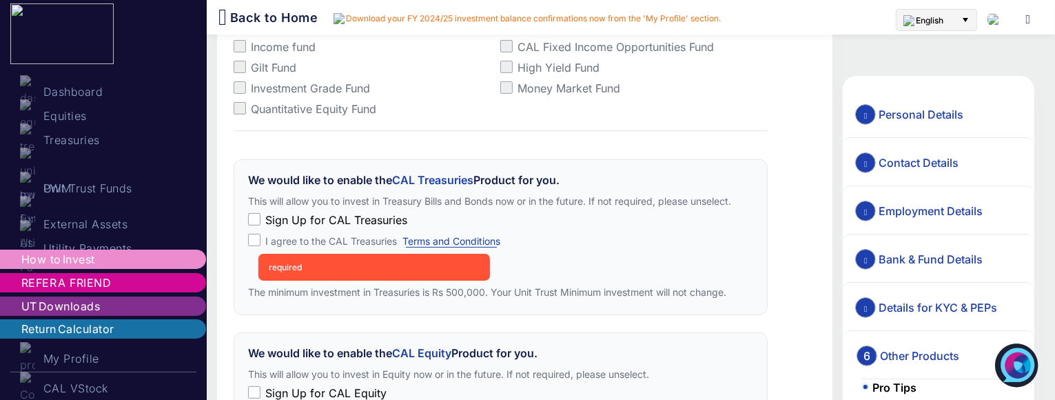
click at [256, 239] on span at bounding box center [254, 240] width 12 height 12
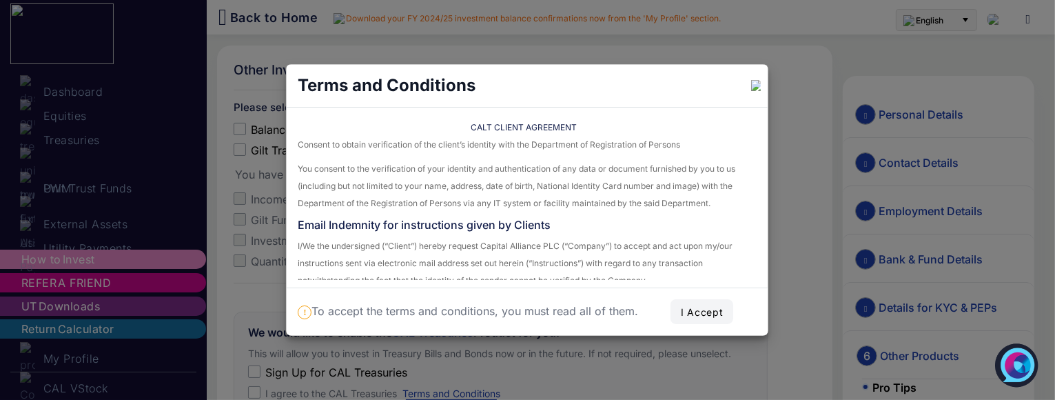
scroll to position [0, 0]
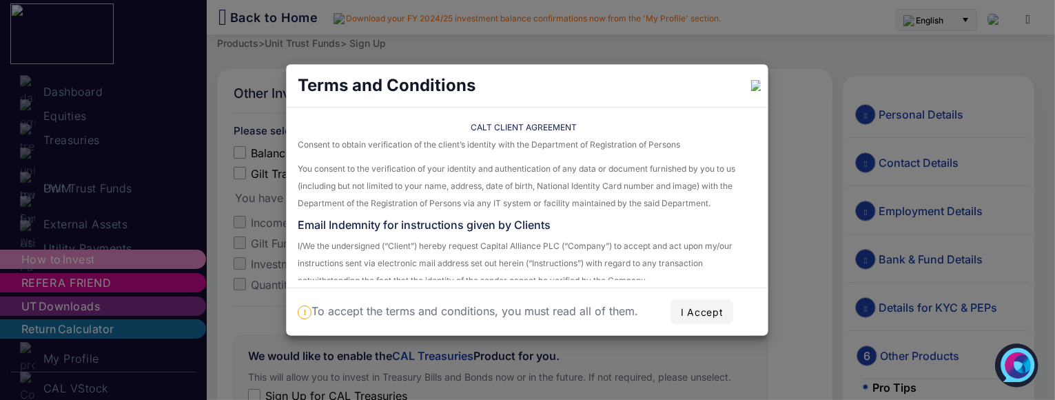
click at [683, 306] on button "I Accept" at bounding box center [702, 311] width 63 height 25
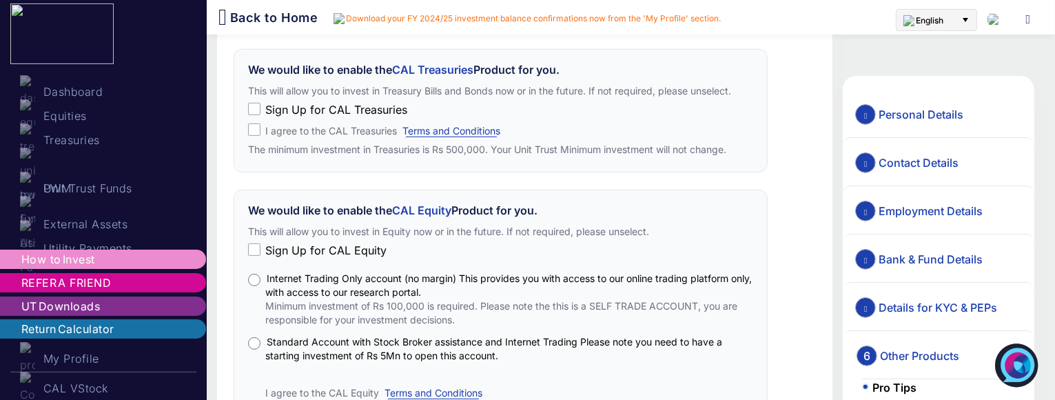
scroll to position [290, 0]
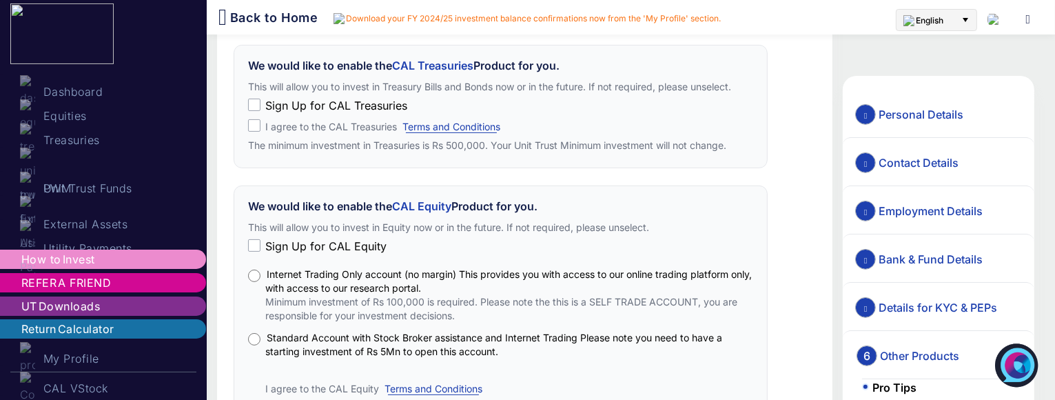
click at [339, 239] on span "Sign Up for CAL Equity" at bounding box center [326, 246] width 130 height 14
click at [375, 275] on span "Internet Trading Only account (no margin)​ This provides you with access to our…" at bounding box center [508, 281] width 487 height 26
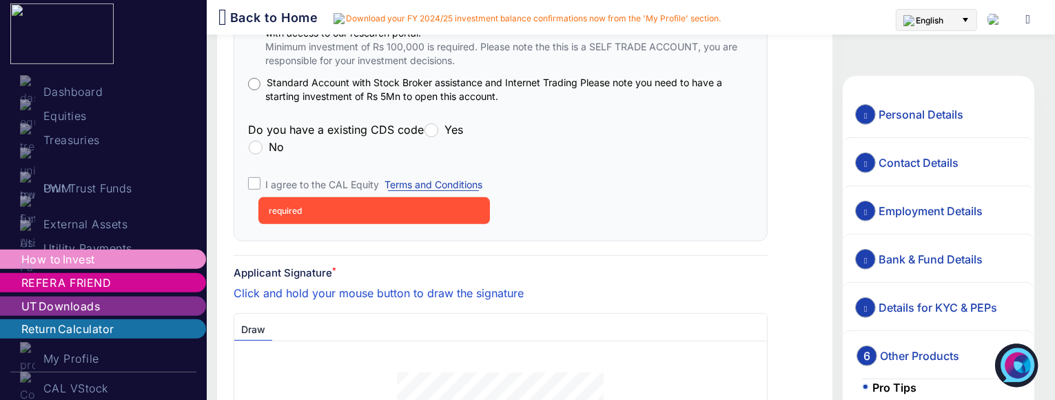
scroll to position [546, 0]
click at [341, 181] on span "I agree to the CAL Equity" at bounding box center [322, 184] width 122 height 12
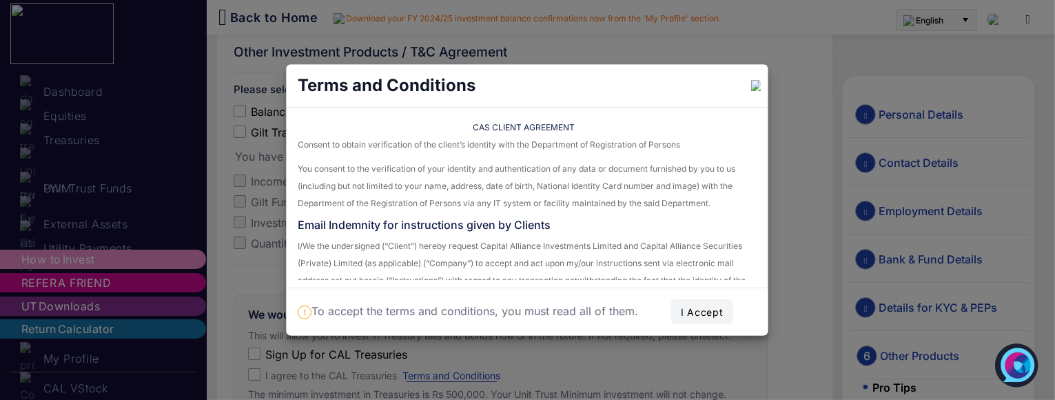
scroll to position [0, 0]
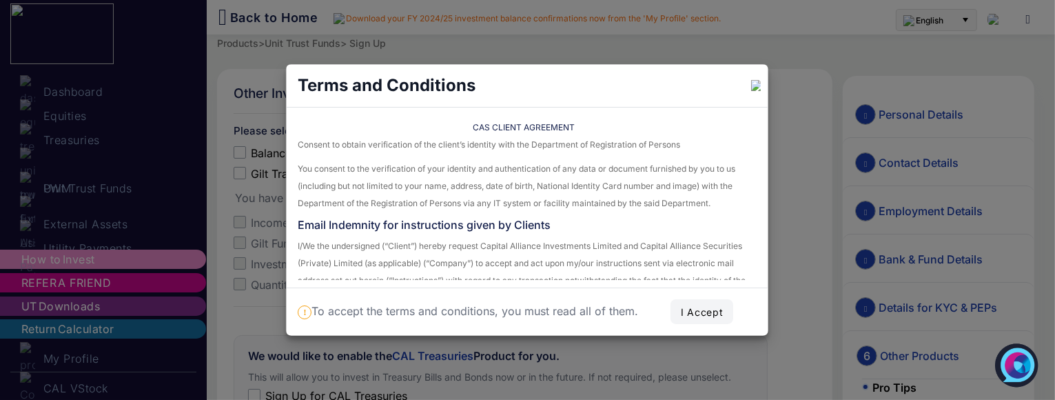
click at [709, 307] on button "I Accept" at bounding box center [702, 311] width 63 height 25
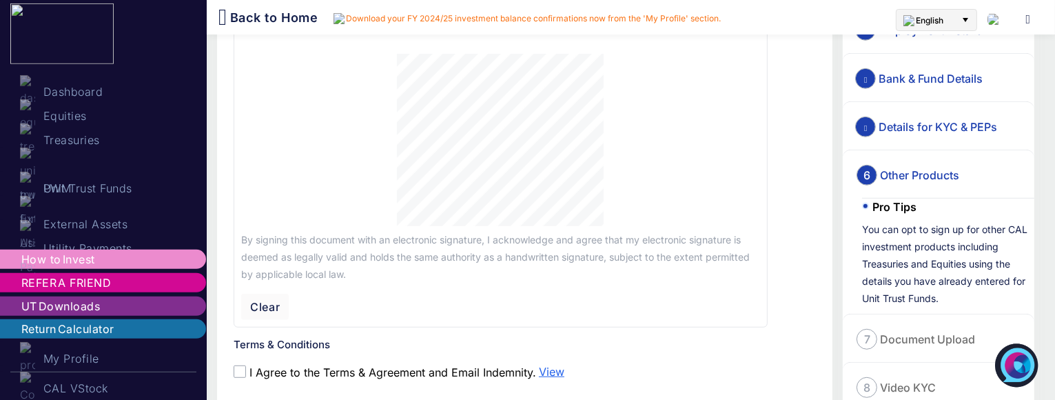
scroll to position [832, 0]
click at [453, 333] on label "I Agree to the Terms & Agreement and Email Indemnity." at bounding box center [385, 372] width 303 height 14
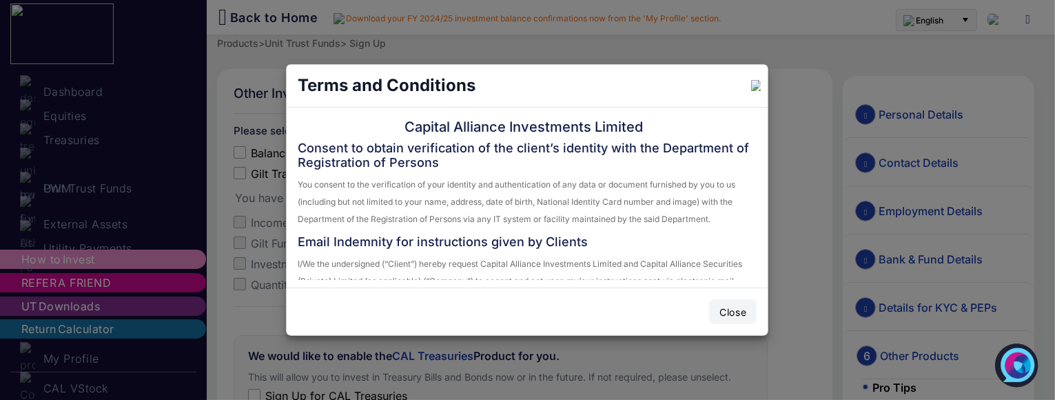
scroll to position [0, 0]
click at [727, 316] on button "Close" at bounding box center [733, 311] width 48 height 25
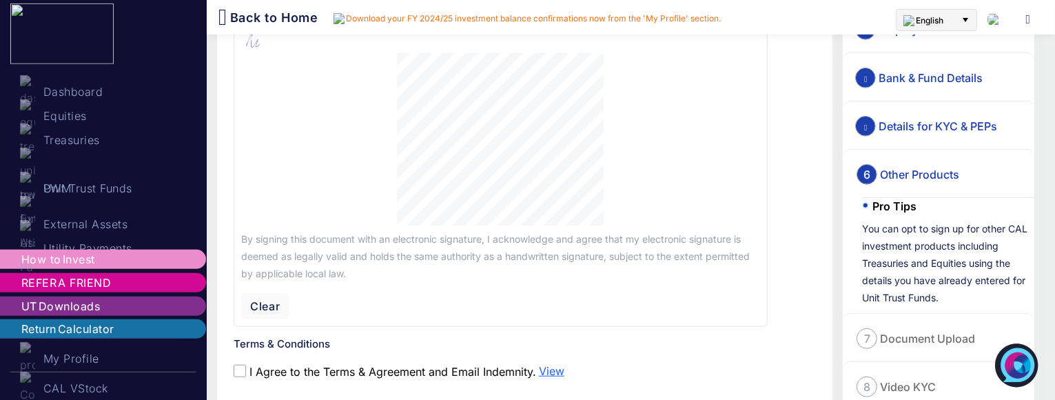
scroll to position [958, 0]
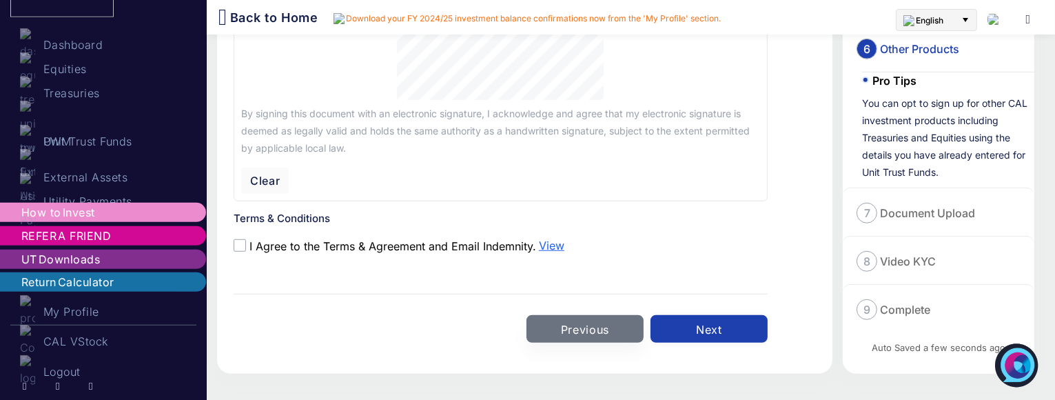
click at [713, 328] on button "Next" at bounding box center [709, 329] width 117 height 28
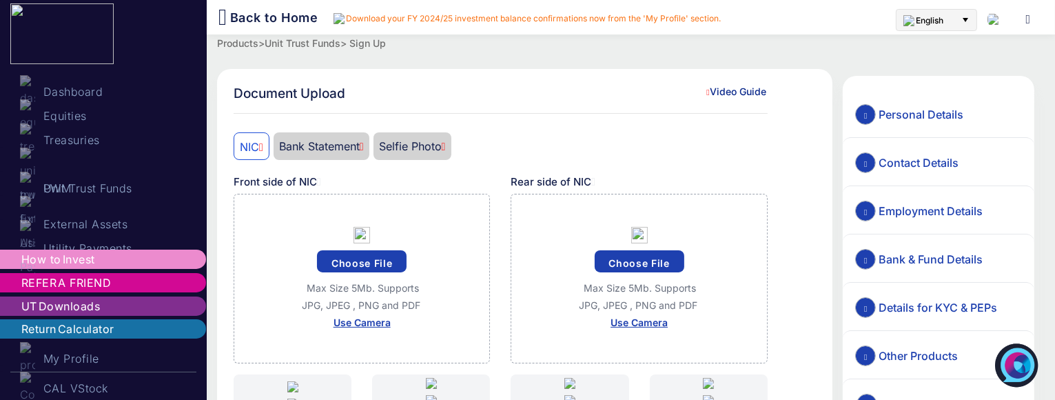
scroll to position [0, 0]
click at [338, 275] on div "Choose File" at bounding box center [361, 261] width 121 height 36
click at [348, 268] on button "Choose File" at bounding box center [362, 261] width 90 height 22
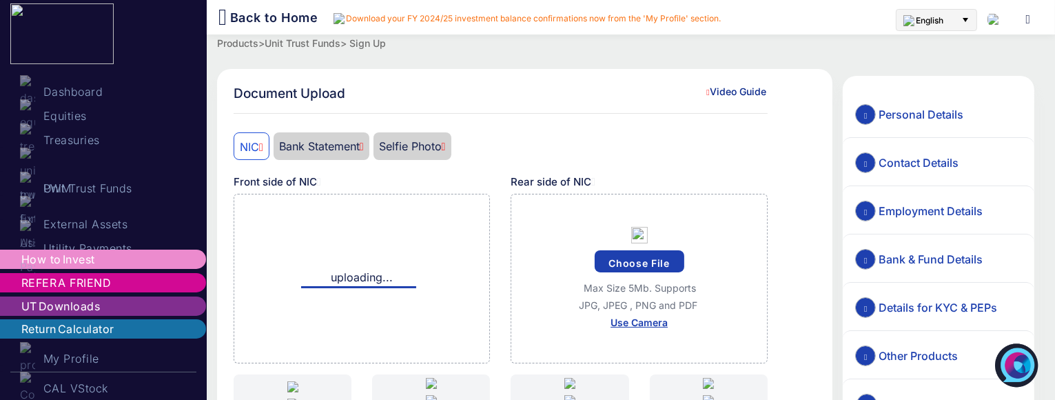
click at [618, 264] on button "Choose File" at bounding box center [640, 261] width 90 height 22
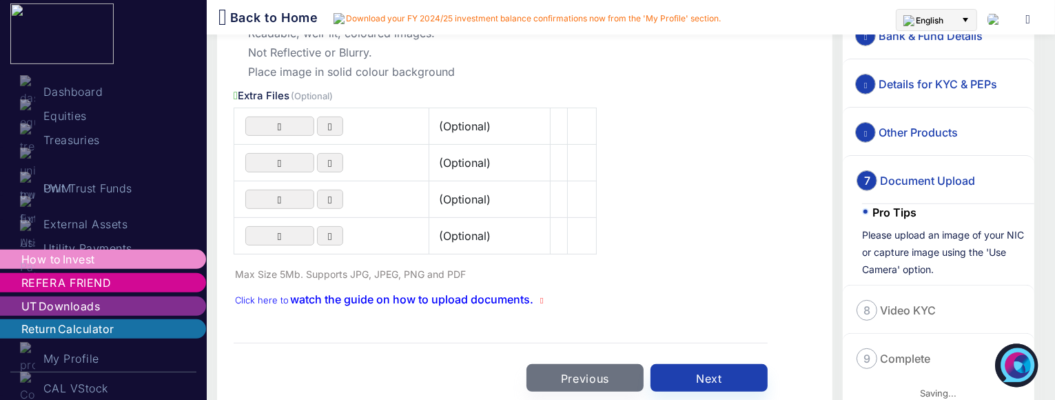
scroll to position [571, 0]
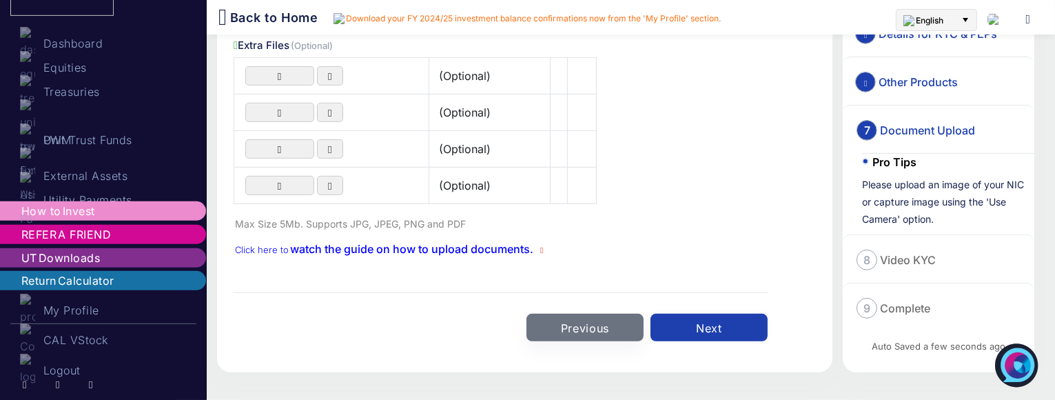
click at [697, 324] on button "Next" at bounding box center [709, 328] width 117 height 28
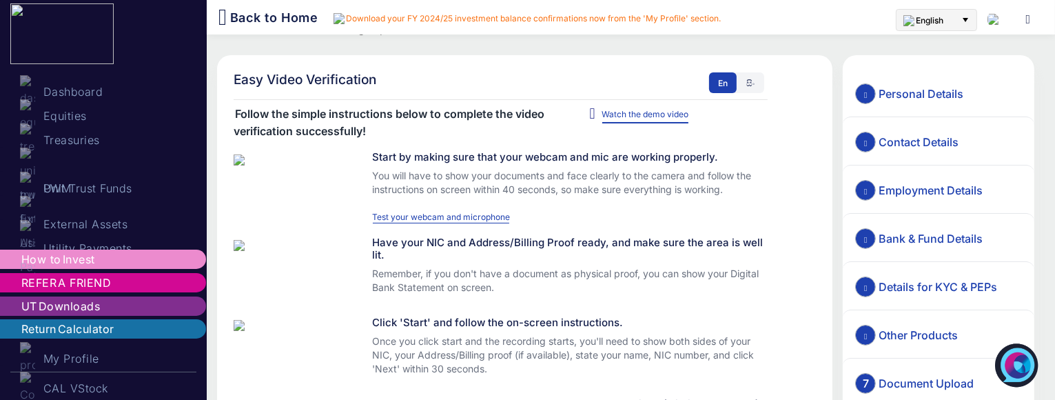
scroll to position [0, 0]
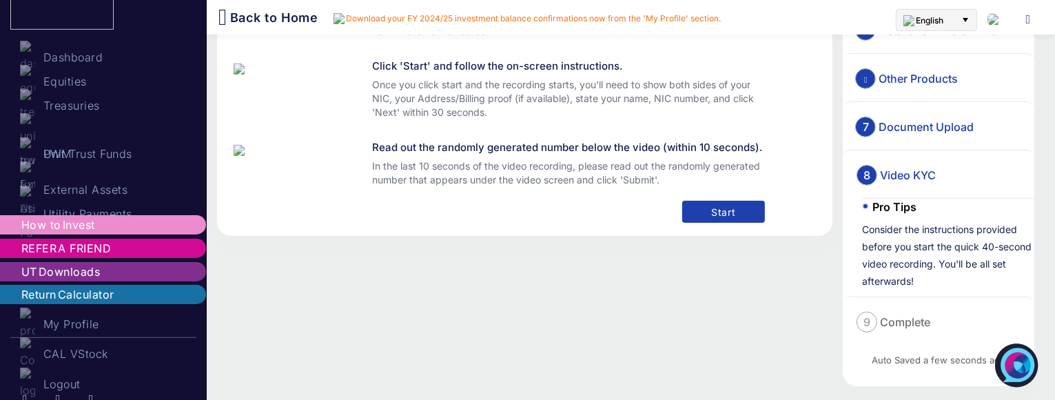
scroll to position [278, 0]
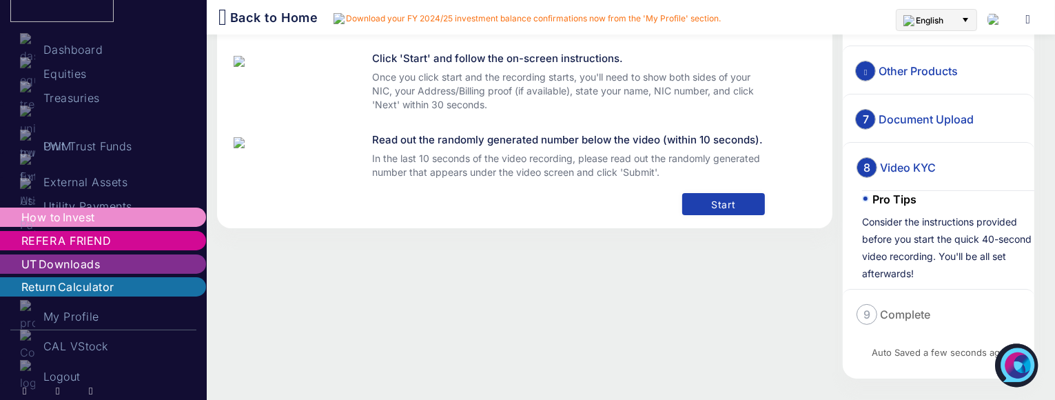
click at [711, 215] on button "Start" at bounding box center [723, 204] width 83 height 22
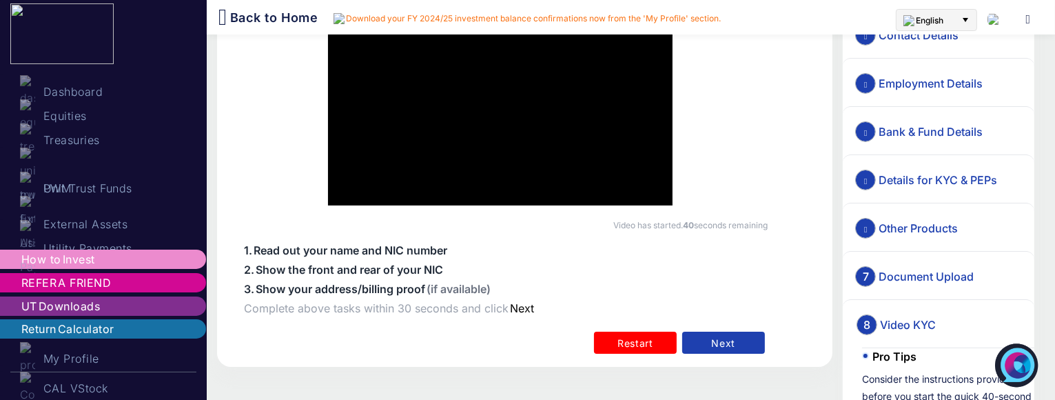
scroll to position [119, 0]
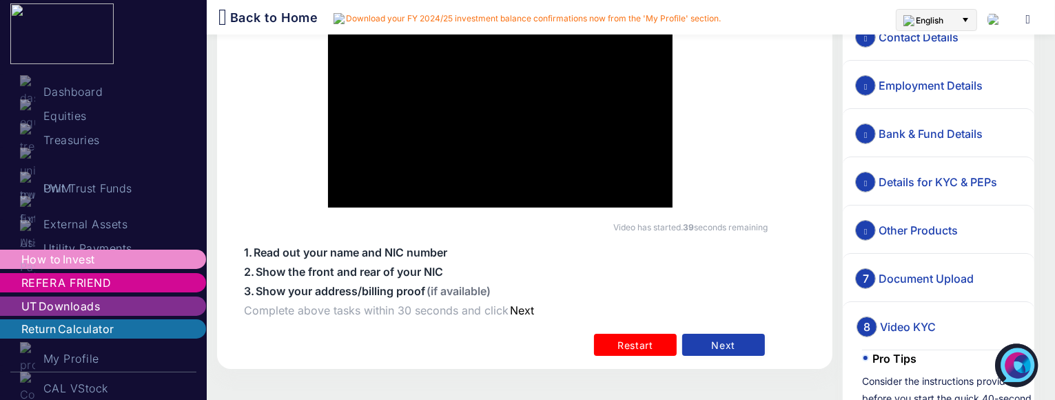
click at [714, 333] on button "Next" at bounding box center [723, 345] width 83 height 22
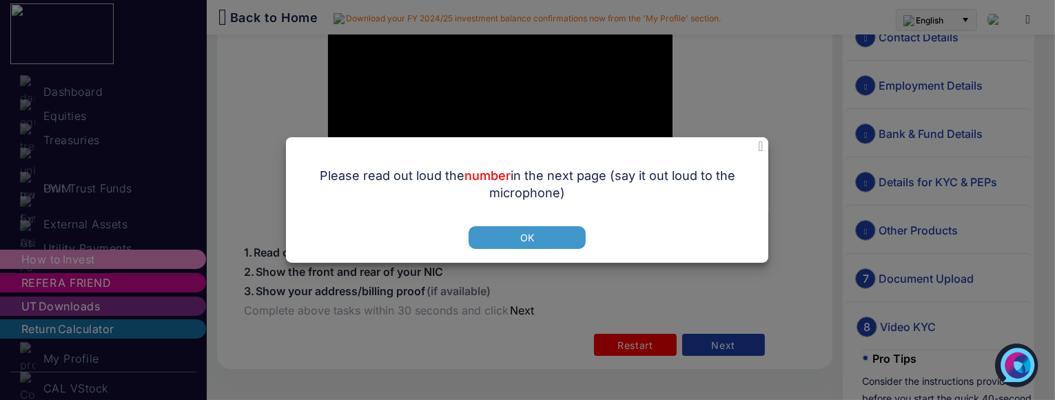
click at [513, 236] on button "Ok" at bounding box center [527, 237] width 117 height 23
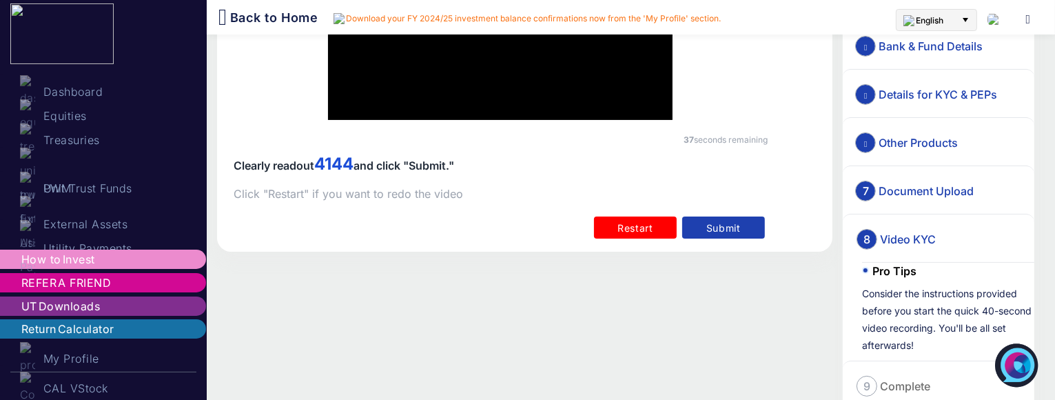
scroll to position [207, 0]
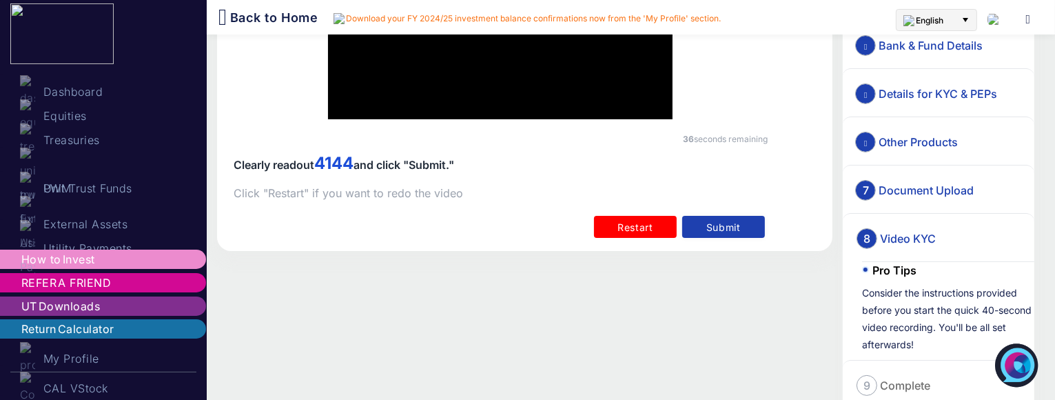
click at [715, 233] on button "Submit" at bounding box center [723, 227] width 83 height 22
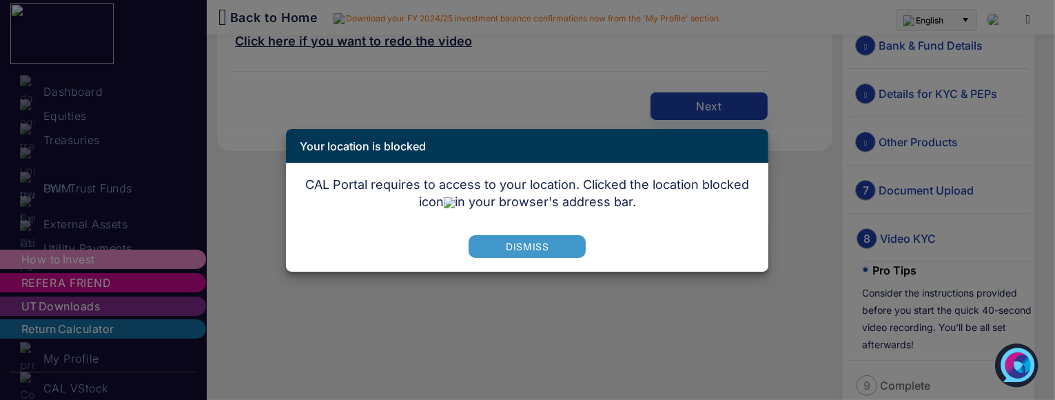
click at [536, 244] on button "Dismiss" at bounding box center [527, 246] width 117 height 23
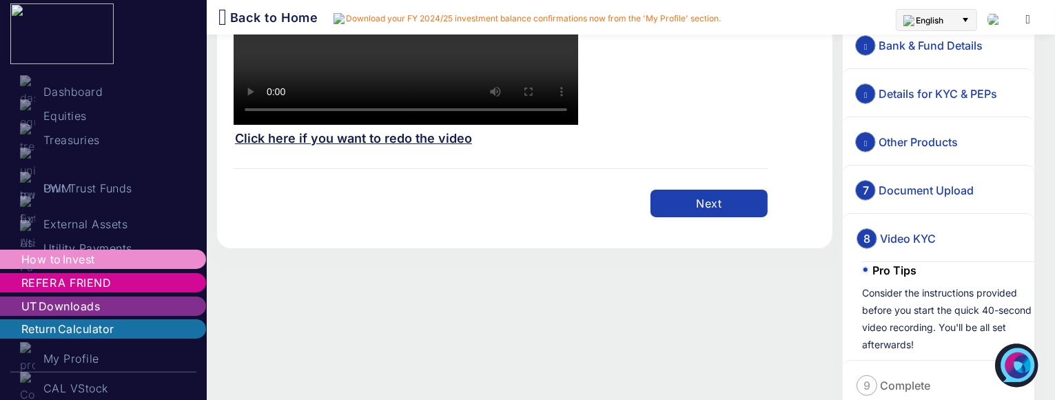
click at [716, 201] on button "Next" at bounding box center [709, 204] width 117 height 28
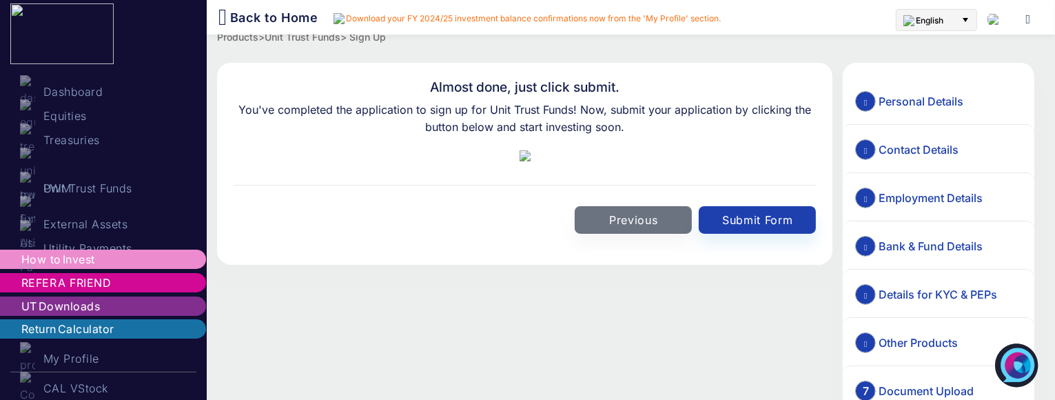
scroll to position [0, 0]
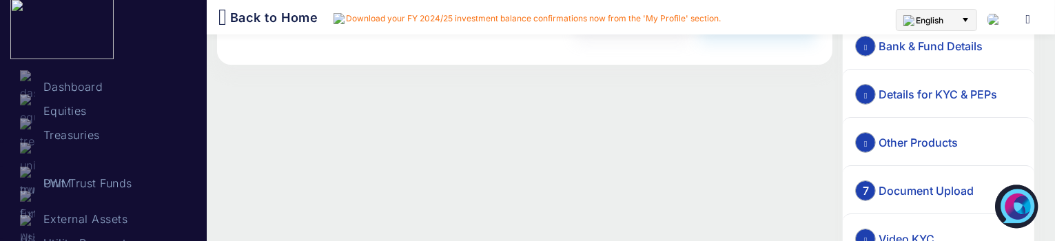
scroll to position [207, 0]
click at [735, 33] on button "Submit Form" at bounding box center [757, 20] width 117 height 28
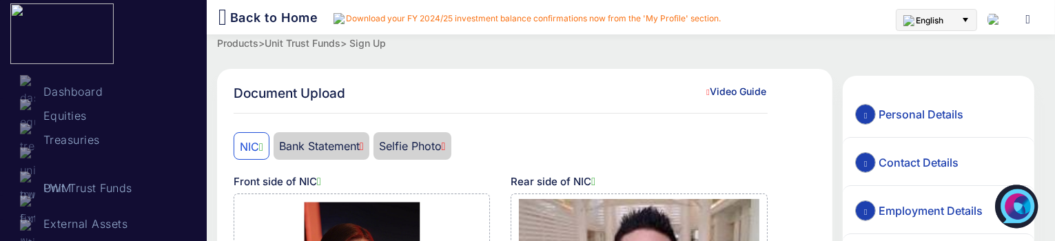
click at [367, 149] on li "Bank Statement" at bounding box center [322, 146] width 96 height 28
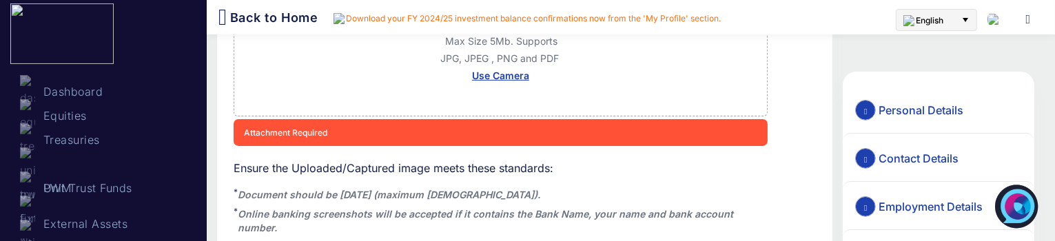
scroll to position [414, 0]
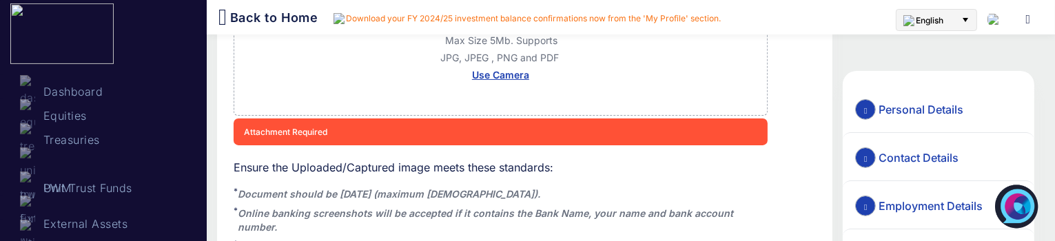
click at [472, 63] on span "Max Size 5Mb. Supports JPG, JPEG , PNG and PDF" at bounding box center [501, 48] width 120 height 29
click at [482, 25] on button "Choose File" at bounding box center [501, 14] width 90 height 22
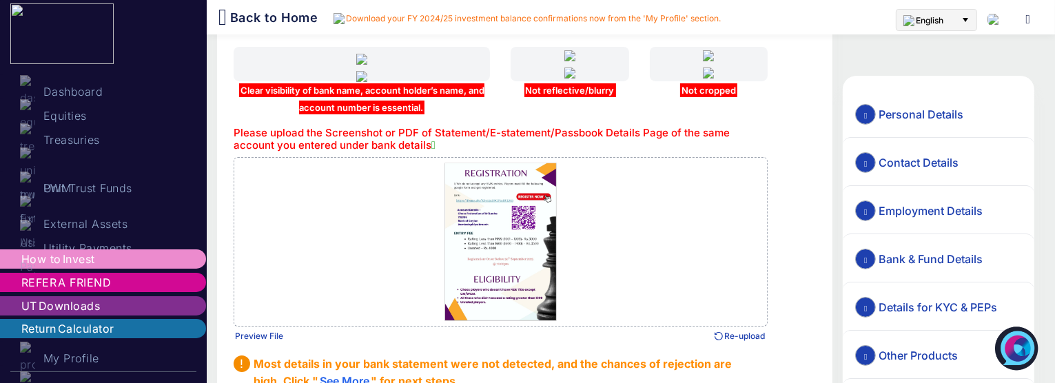
scroll to position [0, 0]
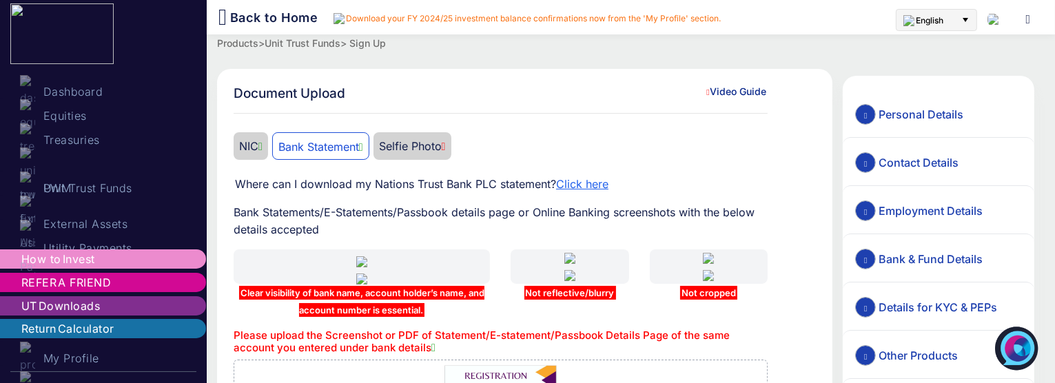
click at [441, 143] on li "Selfie Photo" at bounding box center [413, 146] width 78 height 28
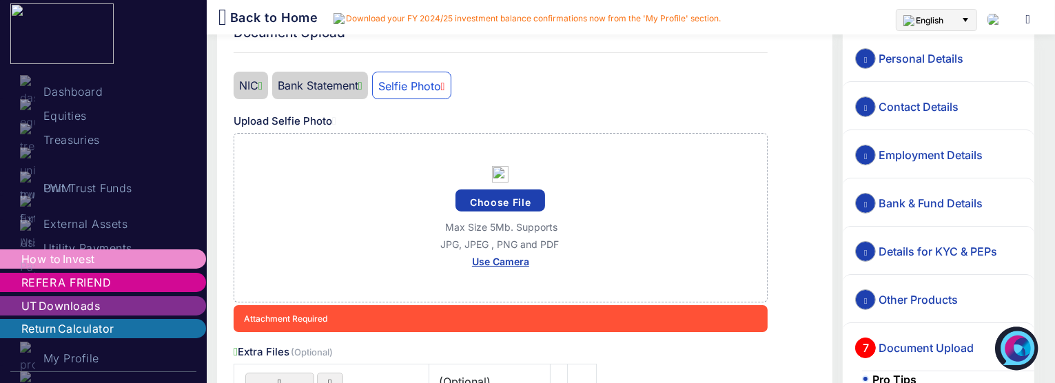
scroll to position [63, 0]
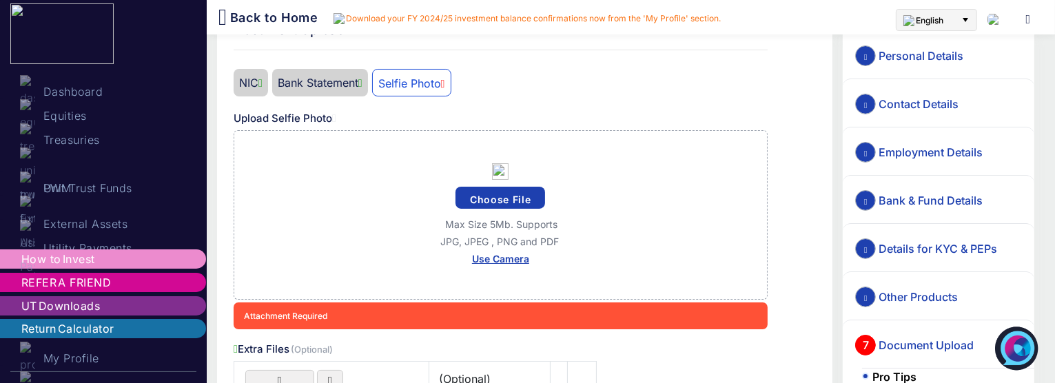
click at [483, 195] on button "Choose File" at bounding box center [501, 198] width 90 height 22
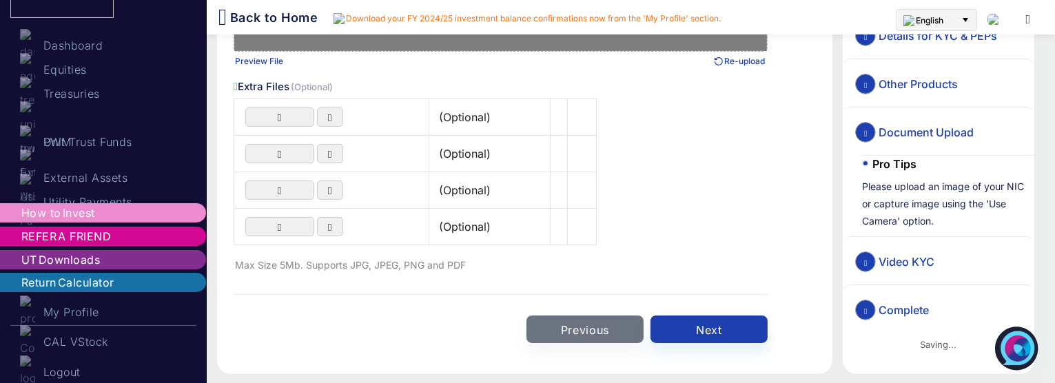
scroll to position [328, 0]
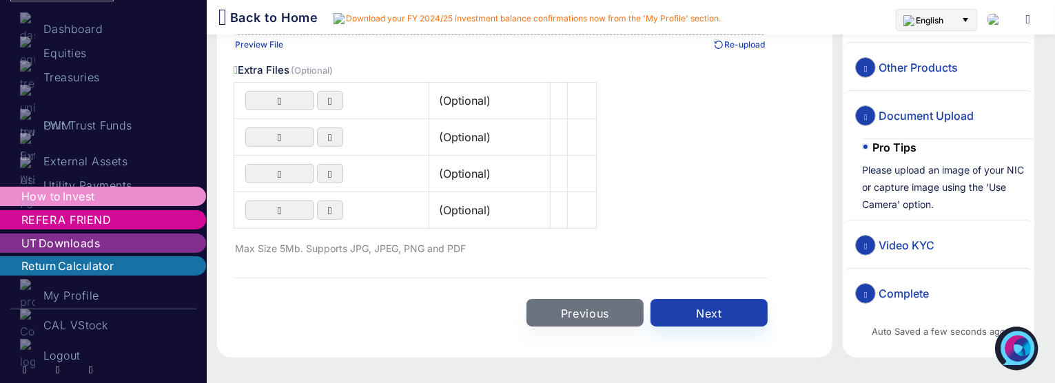
click at [892, 283] on label "9 Complete" at bounding box center [893, 293] width 75 height 21
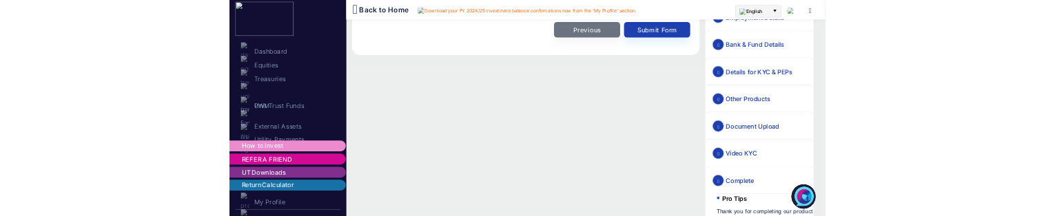
scroll to position [174, 0]
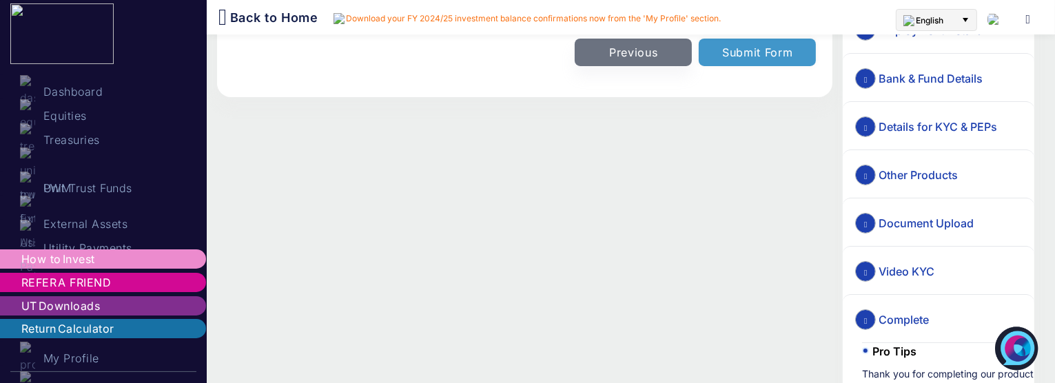
click at [756, 66] on button "Submit Form" at bounding box center [757, 53] width 117 height 28
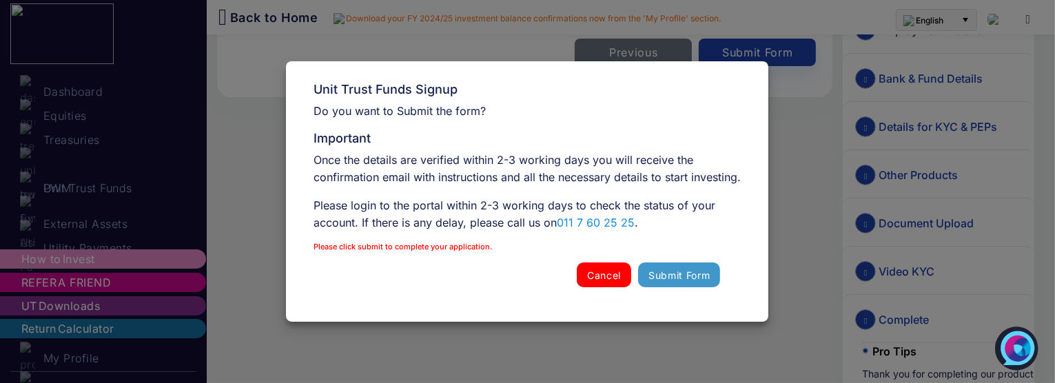
click at [667, 287] on button "Submit Form" at bounding box center [679, 275] width 82 height 25
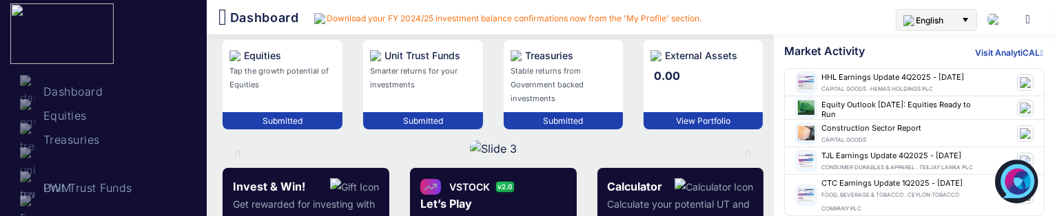
click at [405, 79] on div "Smarter returns for your investments" at bounding box center [423, 78] width 120 height 28
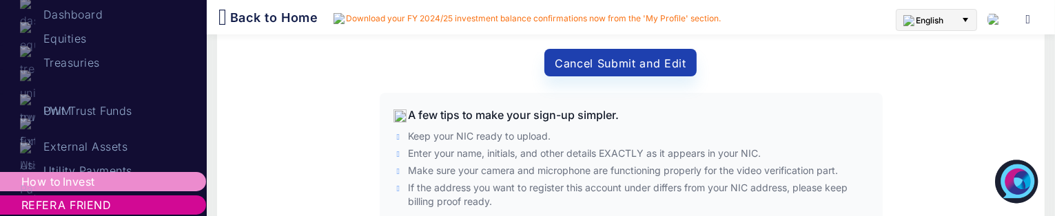
scroll to position [141, 0]
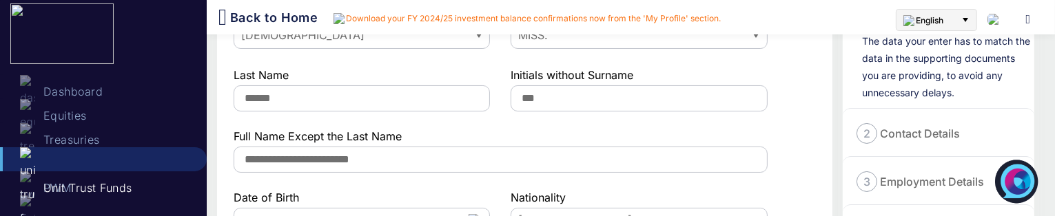
scroll to position [123, 0]
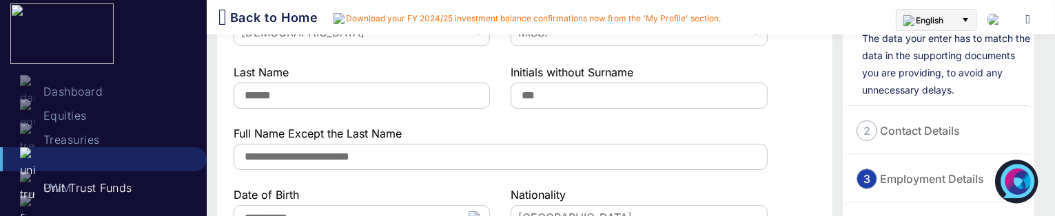
click at [910, 184] on span "Employment Details" at bounding box center [932, 179] width 107 height 14
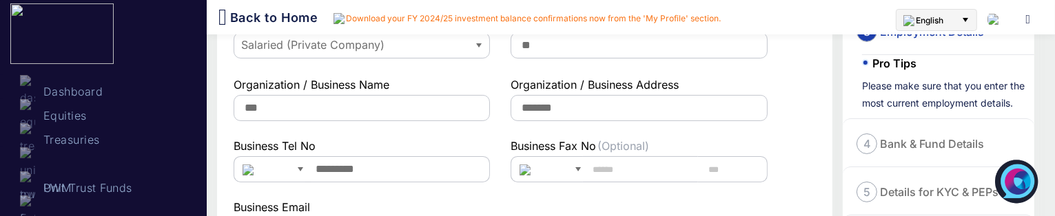
scroll to position [174, 0]
click at [408, 169] on input "*********" at bounding box center [397, 168] width 185 height 26
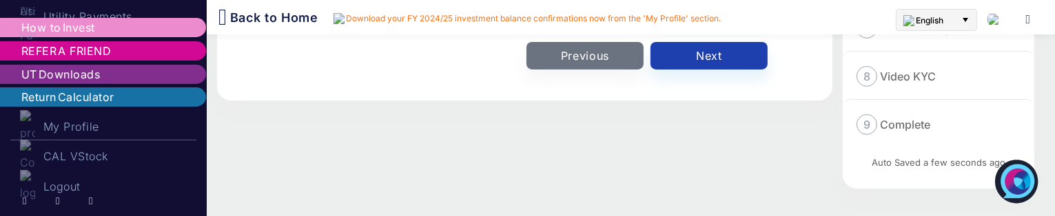
scroll to position [432, 0]
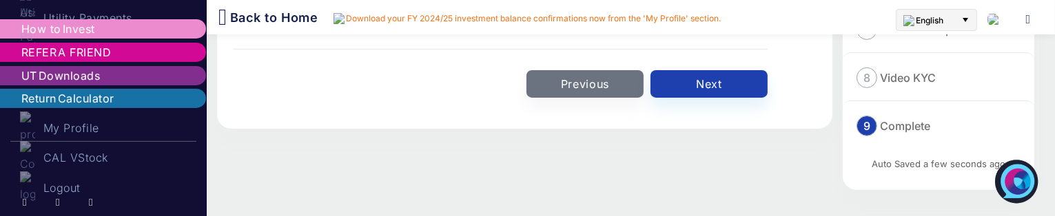
click at [894, 125] on span "Complete" at bounding box center [905, 126] width 53 height 14
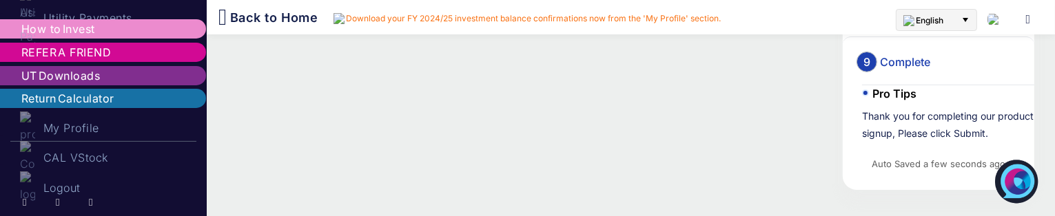
scroll to position [279, 0]
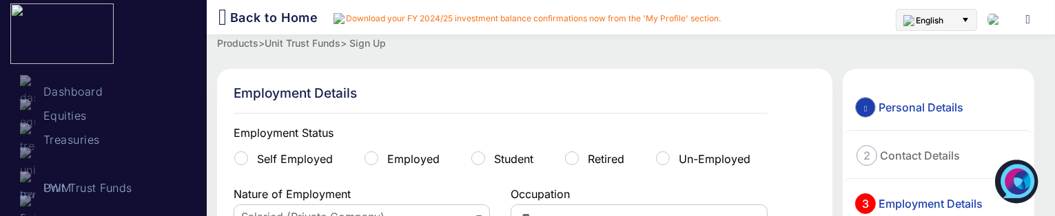
scroll to position [148, 0]
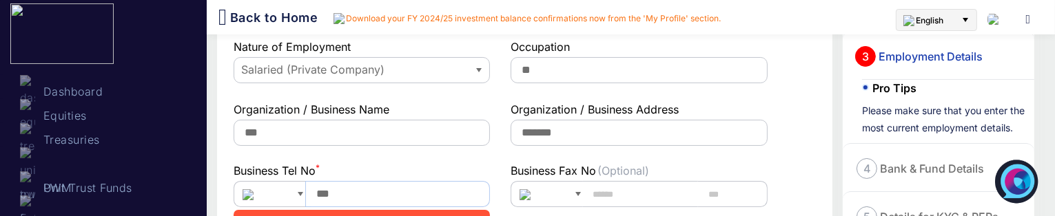
click at [390, 203] on input "***" at bounding box center [397, 194] width 185 height 26
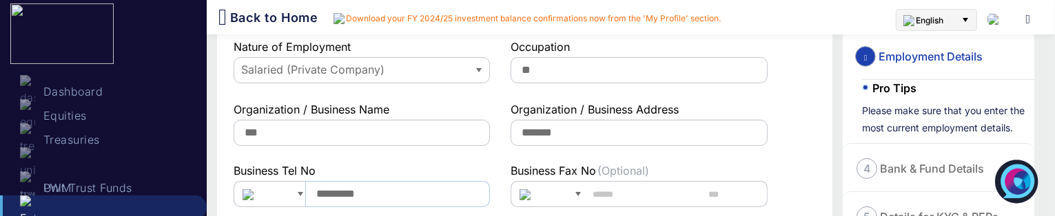
type input "*********"
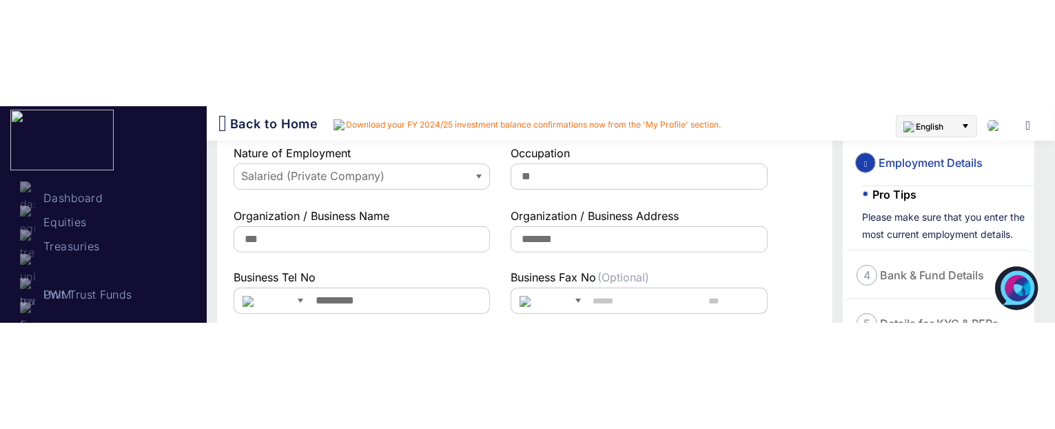
scroll to position [159, 0]
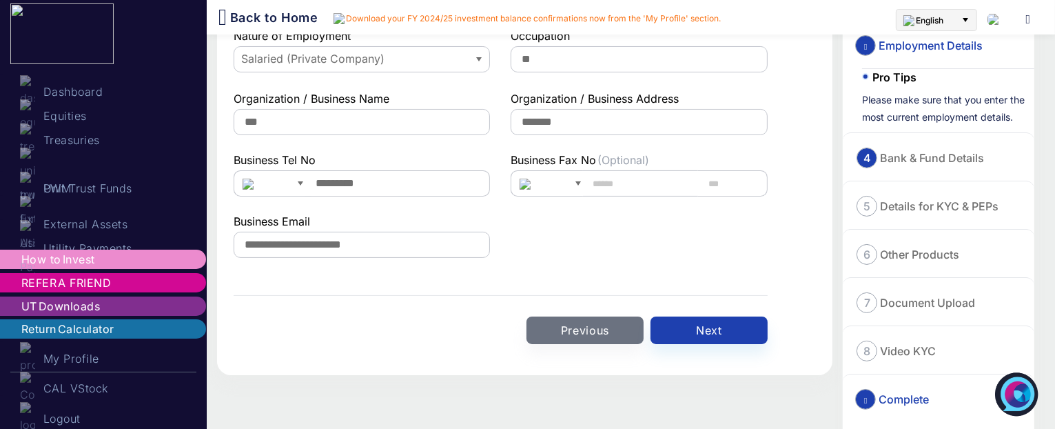
click at [902, 161] on span "Bank & Fund Details" at bounding box center [932, 158] width 107 height 14
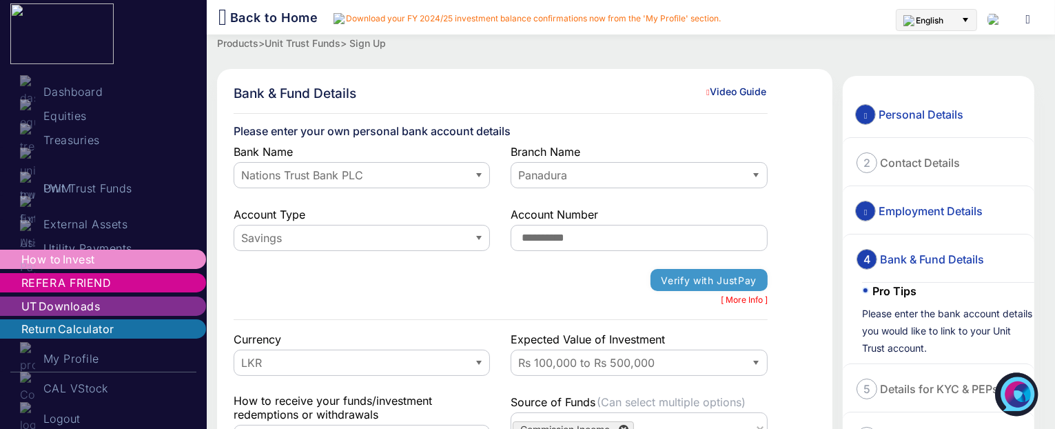
click at [691, 281] on button "Verify with JustPay" at bounding box center [709, 280] width 117 height 22
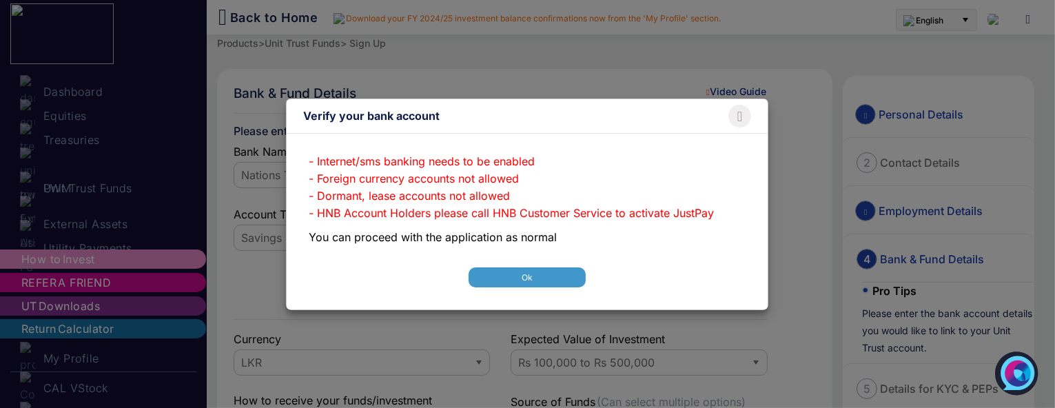
click at [492, 280] on button "Ok" at bounding box center [527, 277] width 117 height 20
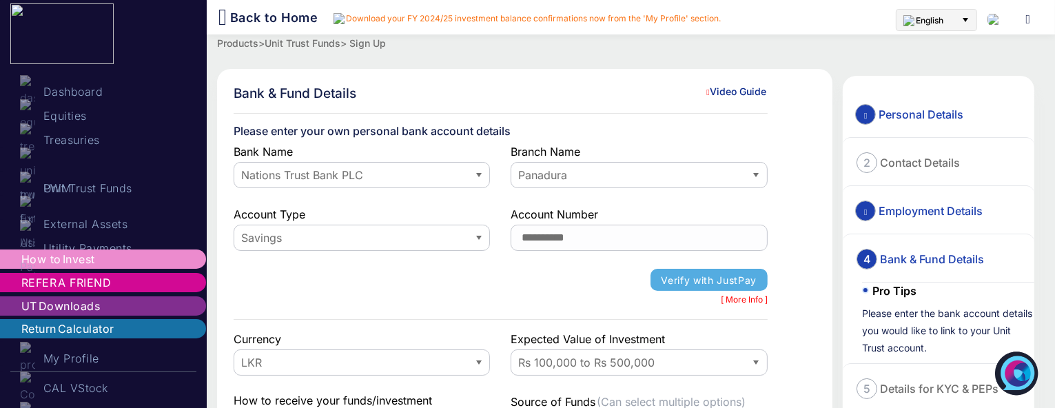
click at [399, 165] on div "Nations Trust Bank PLC" at bounding box center [362, 176] width 256 height 28
click at [394, 177] on div "Nations Trust Bank PLC" at bounding box center [362, 176] width 256 height 28
click at [423, 171] on div "Nations Trust Bank PLC" at bounding box center [362, 176] width 256 height 28
click at [576, 187] on div "Panadura" at bounding box center [639, 176] width 256 height 28
click at [423, 247] on div "Savings" at bounding box center [362, 239] width 256 height 28
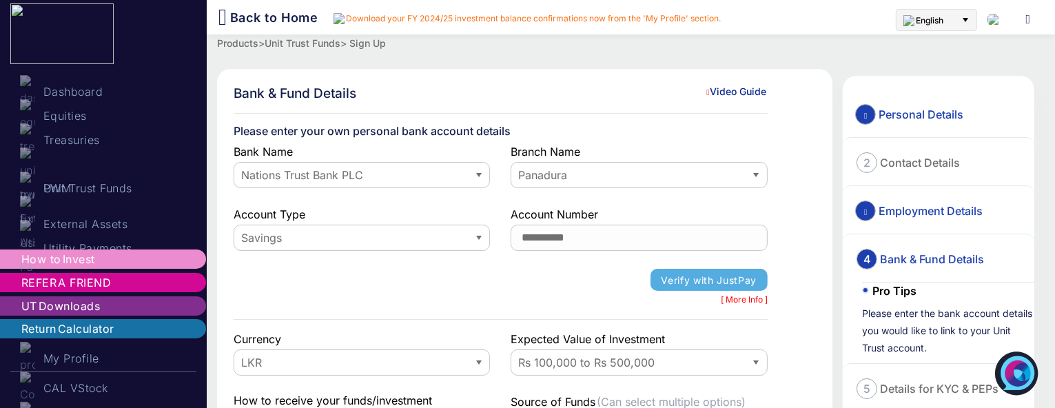
scroll to position [335, 0]
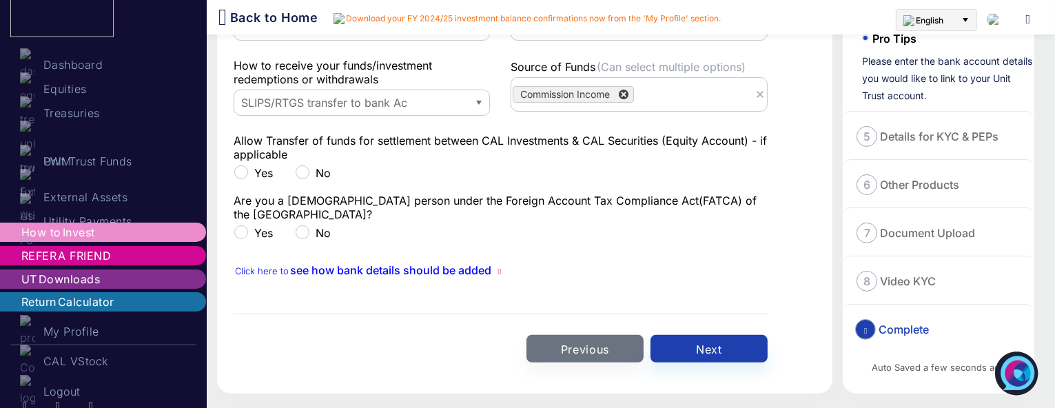
click at [889, 319] on label "9 Complete" at bounding box center [893, 329] width 75 height 21
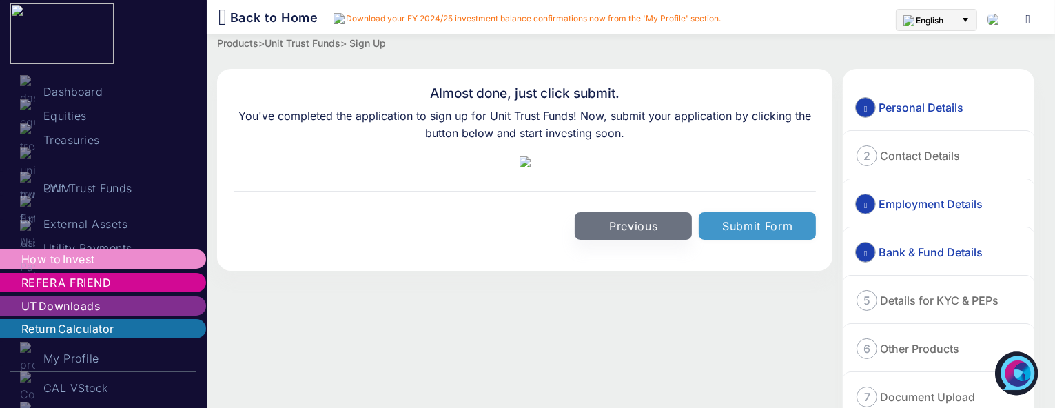
click at [747, 240] on button "Submit Form" at bounding box center [757, 226] width 117 height 28
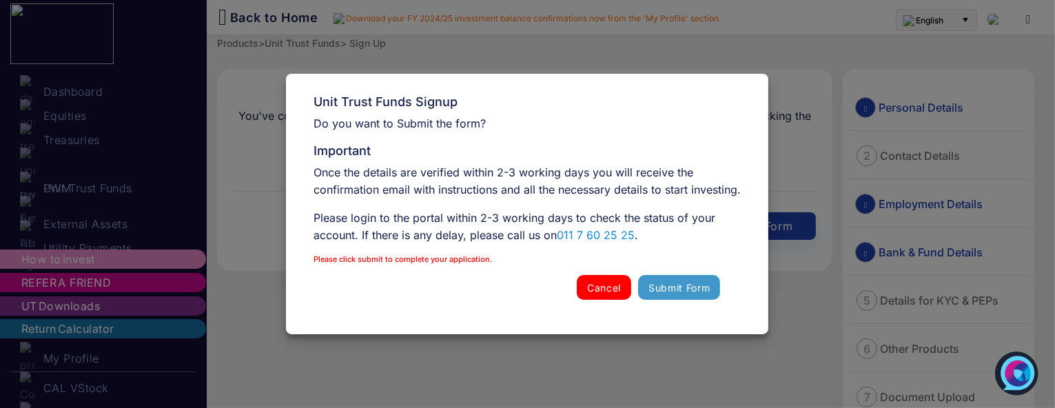
click at [667, 290] on button "Submit Form" at bounding box center [679, 287] width 82 height 25
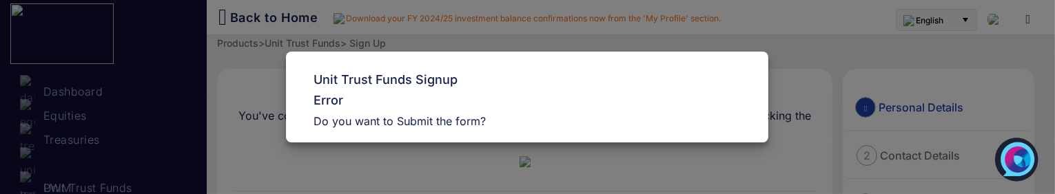
click at [944, 132] on div "Unit Trust Funds Signup Thank You Error Do you want to Submit the form? Importa…" at bounding box center [527, 97] width 845 height 194
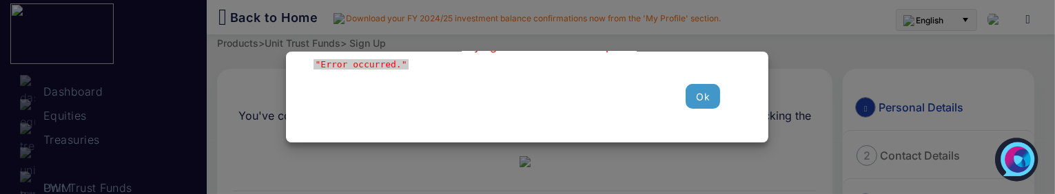
click at [701, 94] on button "Ok" at bounding box center [703, 96] width 34 height 25
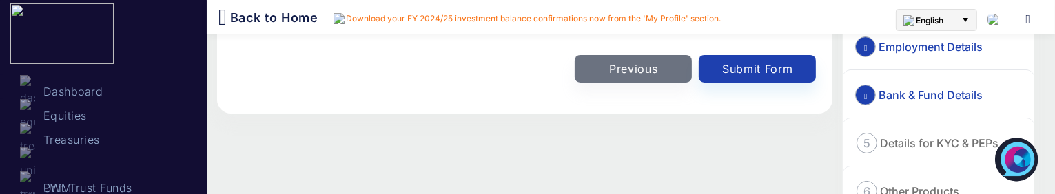
scroll to position [163, 0]
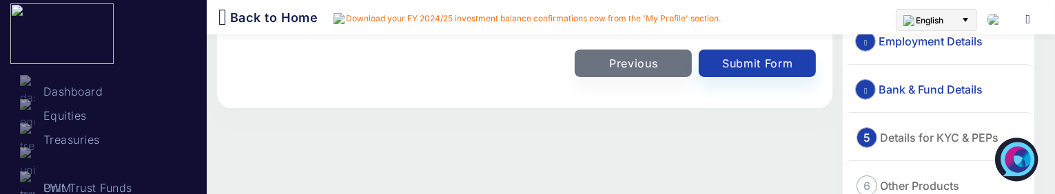
click at [913, 135] on span "Details for KYC & PEPs" at bounding box center [939, 138] width 121 height 14
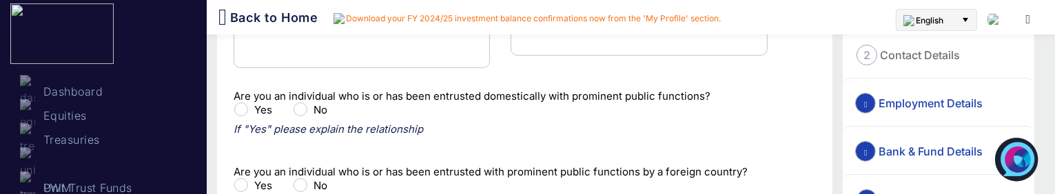
scroll to position [298, 0]
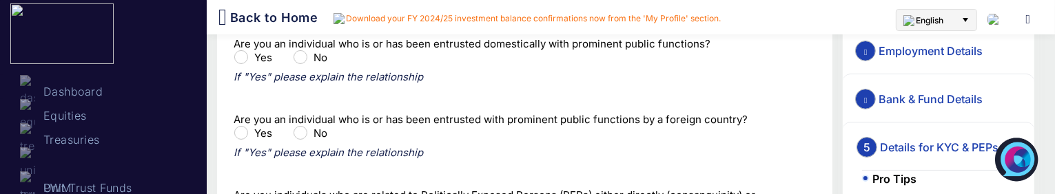
click at [904, 101] on span "Bank & Fund Details" at bounding box center [931, 99] width 107 height 14
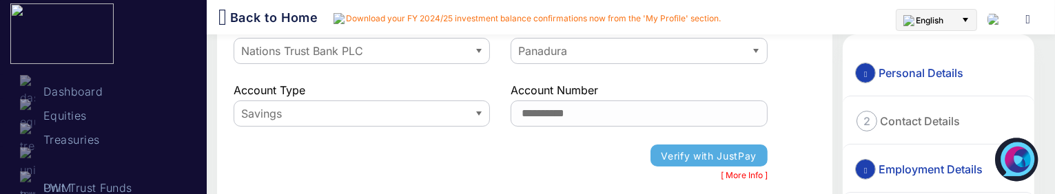
scroll to position [146, 0]
